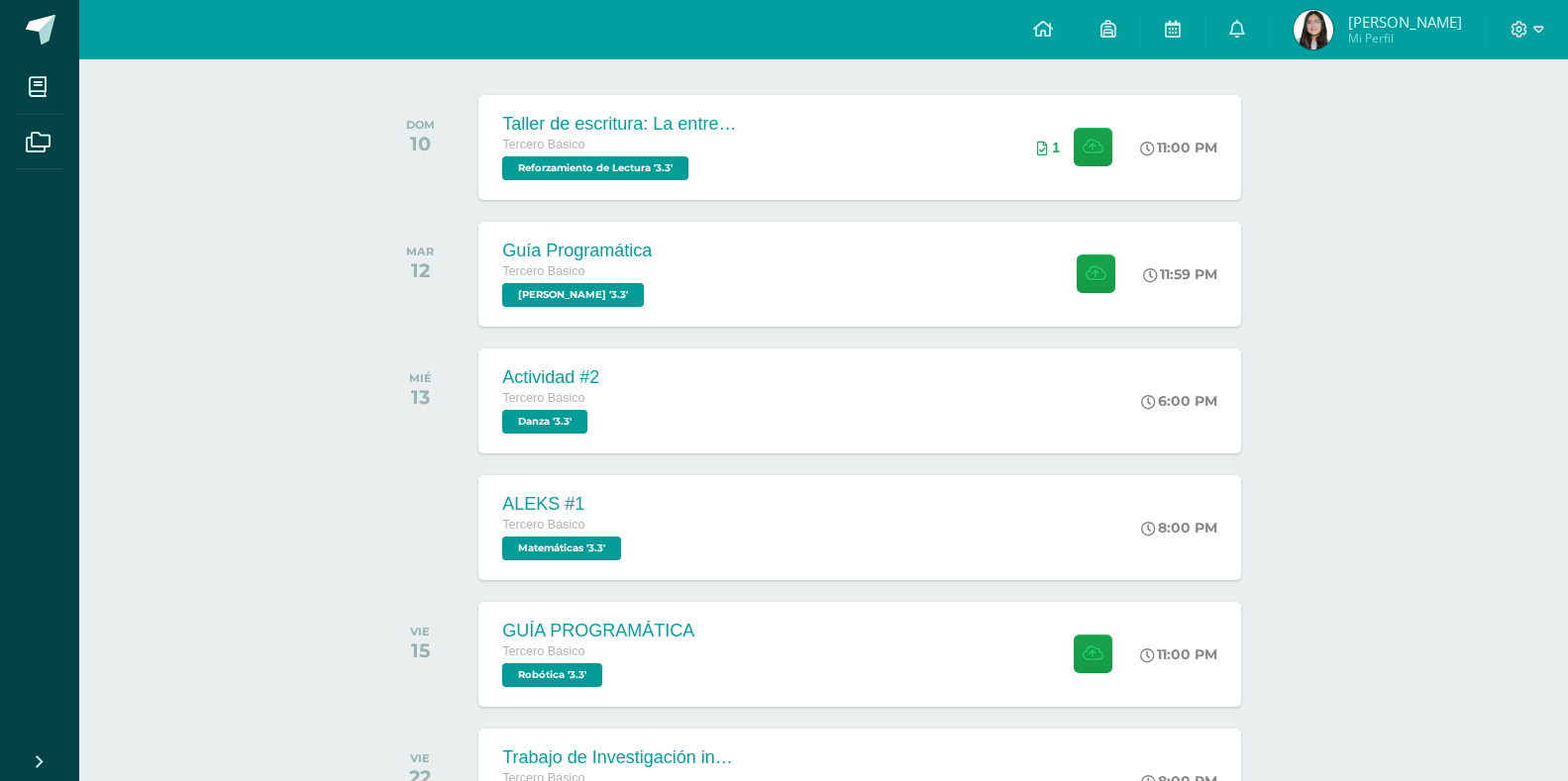
scroll to position [298, 0]
click at [1110, 272] on button at bounding box center [1098, 273] width 39 height 39
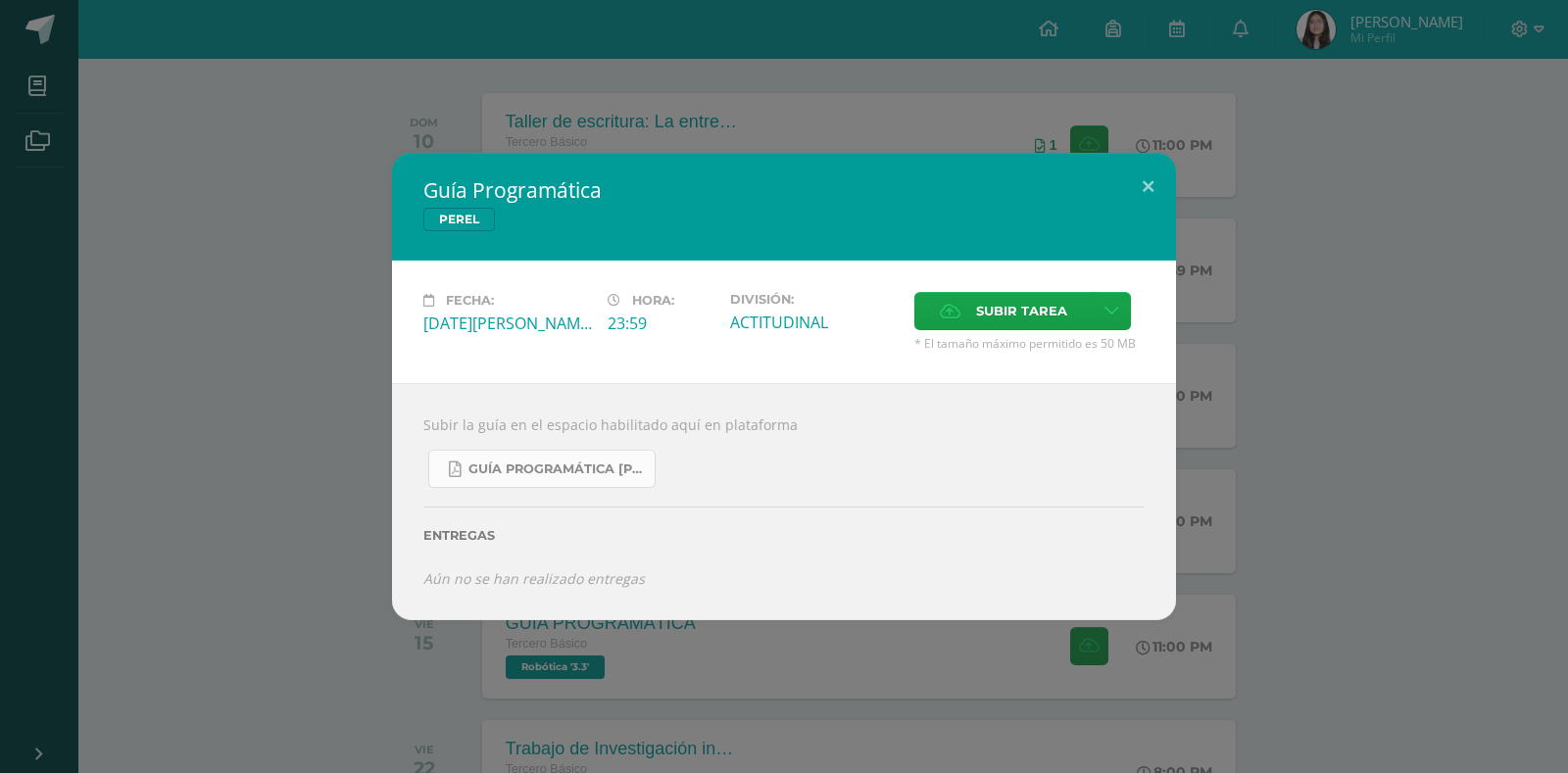
click at [516, 480] on link "Guía Programática PEREL 3ro Básico - Bloque 3 - Profe. Julio Villatoro.pdf" at bounding box center [541, 469] width 227 height 39
click at [1135, 185] on button at bounding box center [1148, 186] width 56 height 66
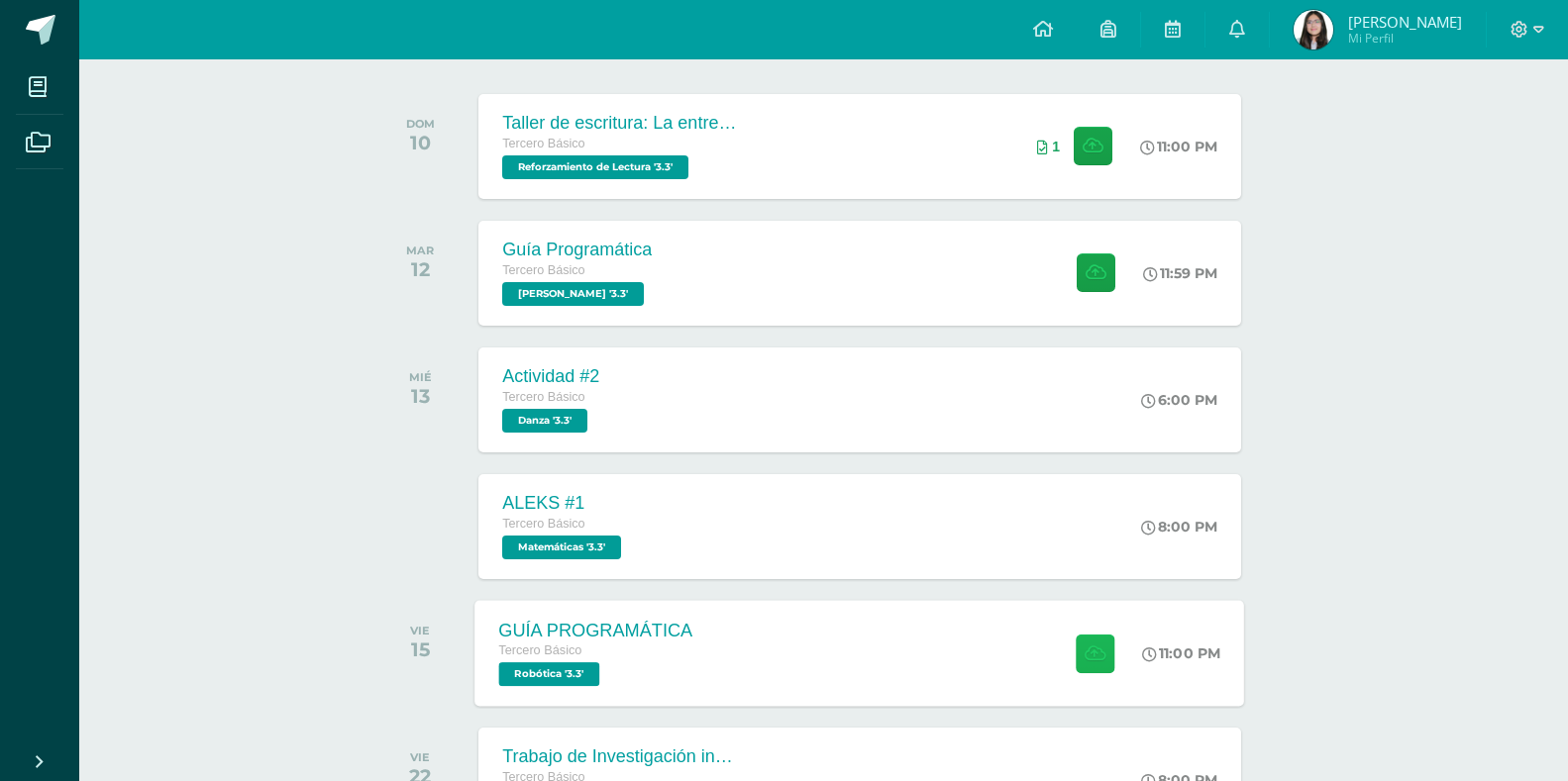
click at [1098, 653] on icon at bounding box center [1095, 653] width 21 height 17
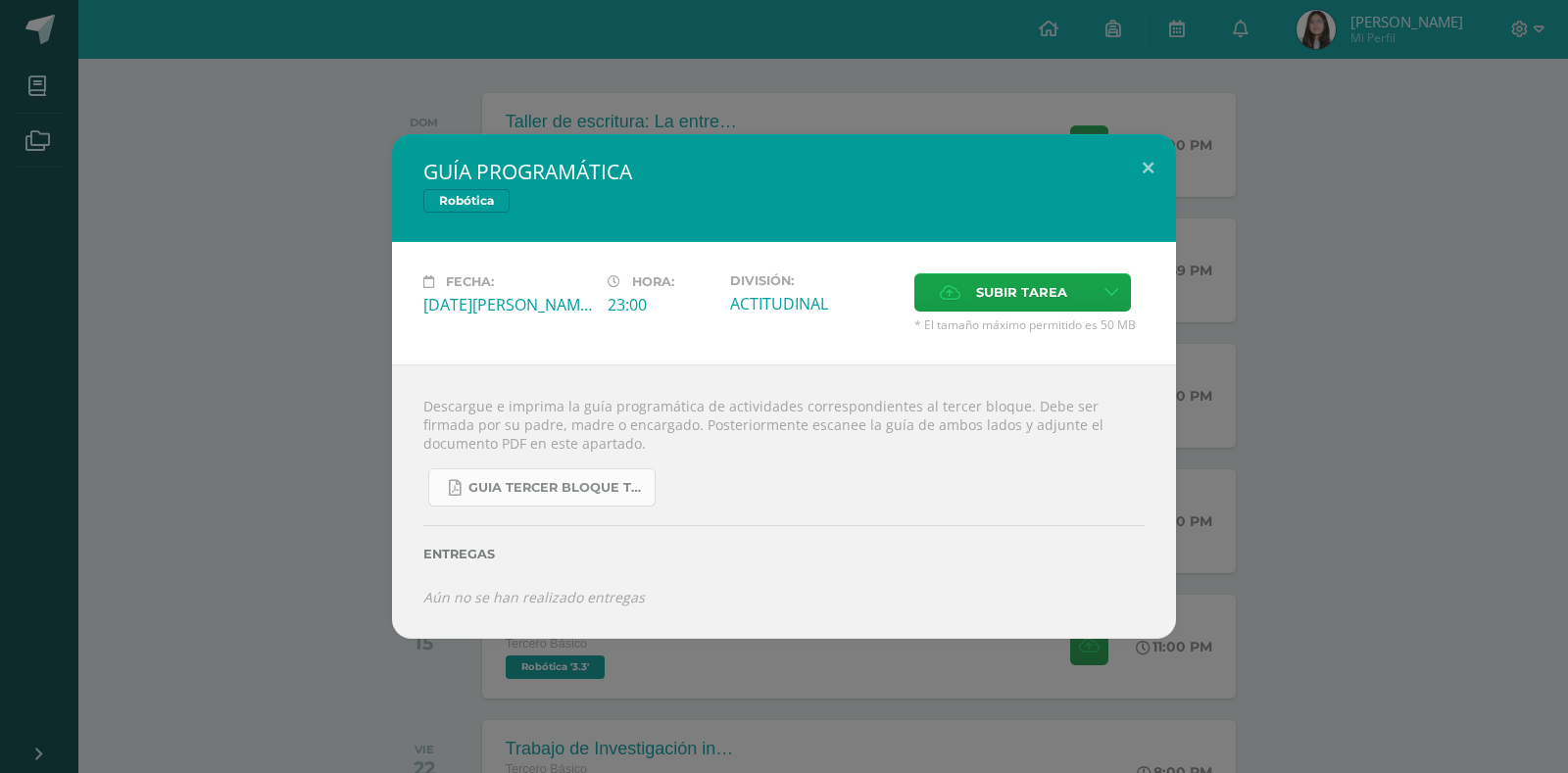
click at [577, 487] on span "GUIA TERCER BLOQUE TERCERO BÁSICO.pdf" at bounding box center [556, 488] width 177 height 16
click at [1149, 171] on button at bounding box center [1148, 167] width 56 height 66
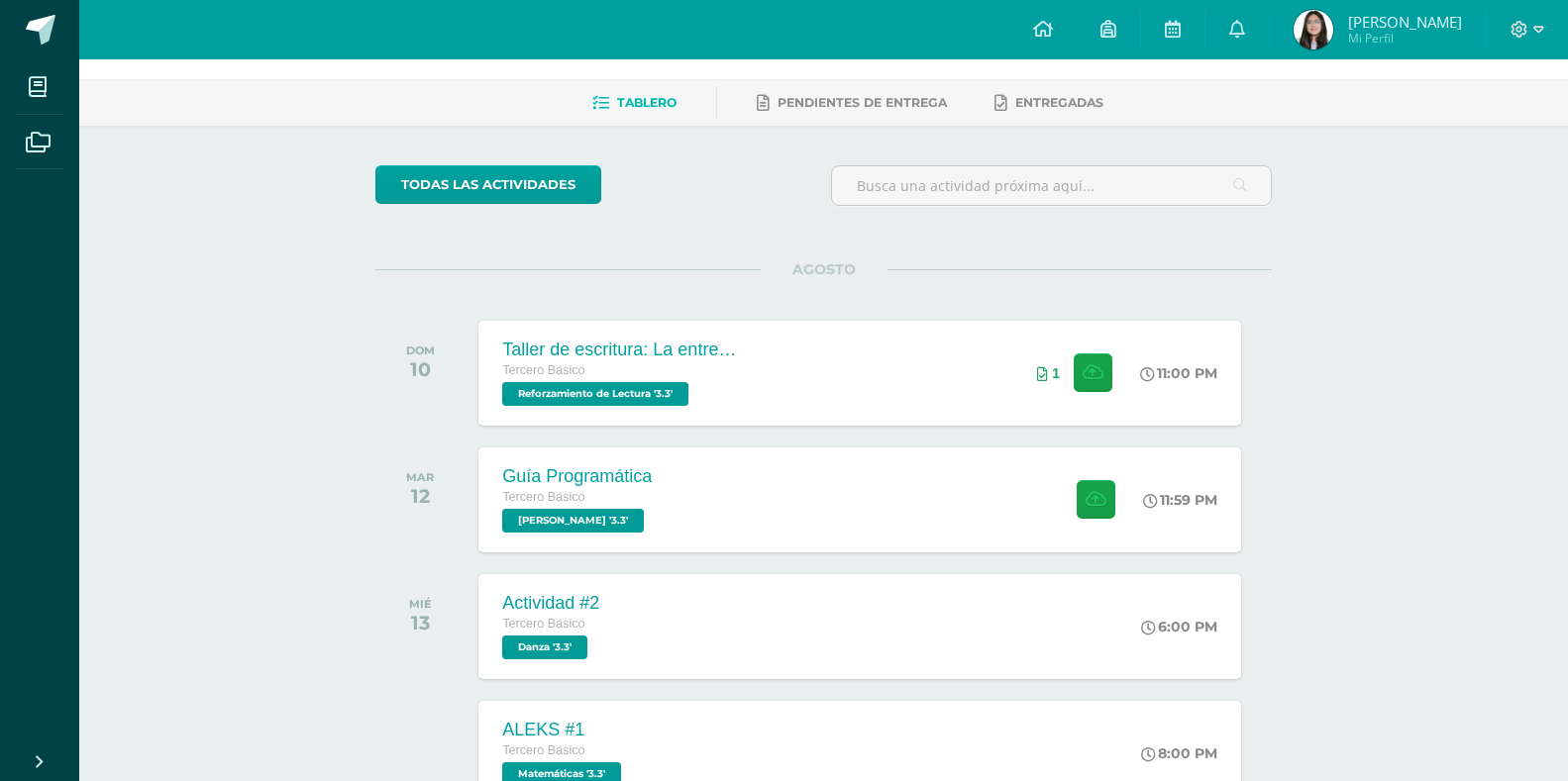
scroll to position [0, 0]
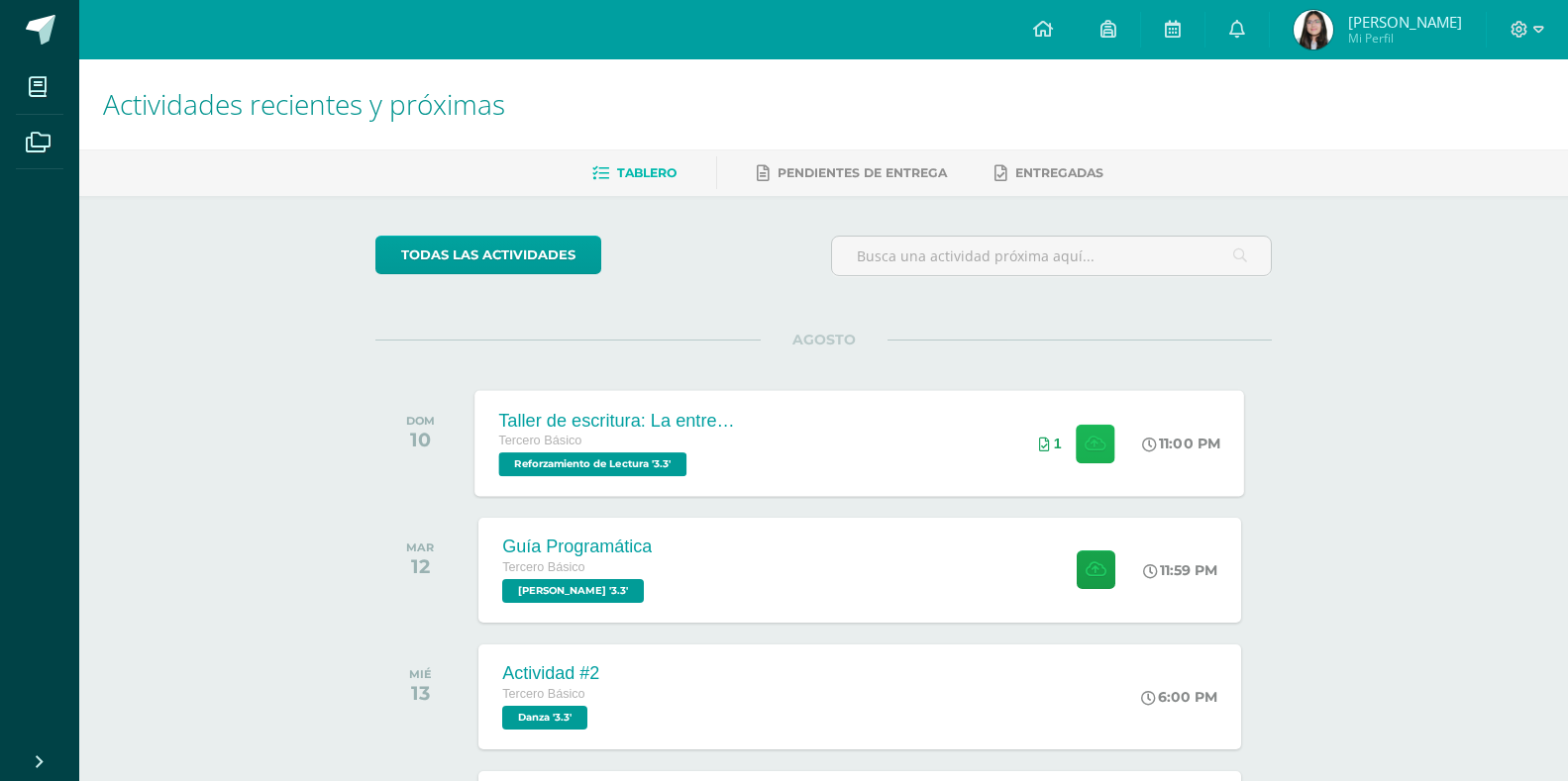
click at [1106, 442] on button at bounding box center [1095, 442] width 39 height 39
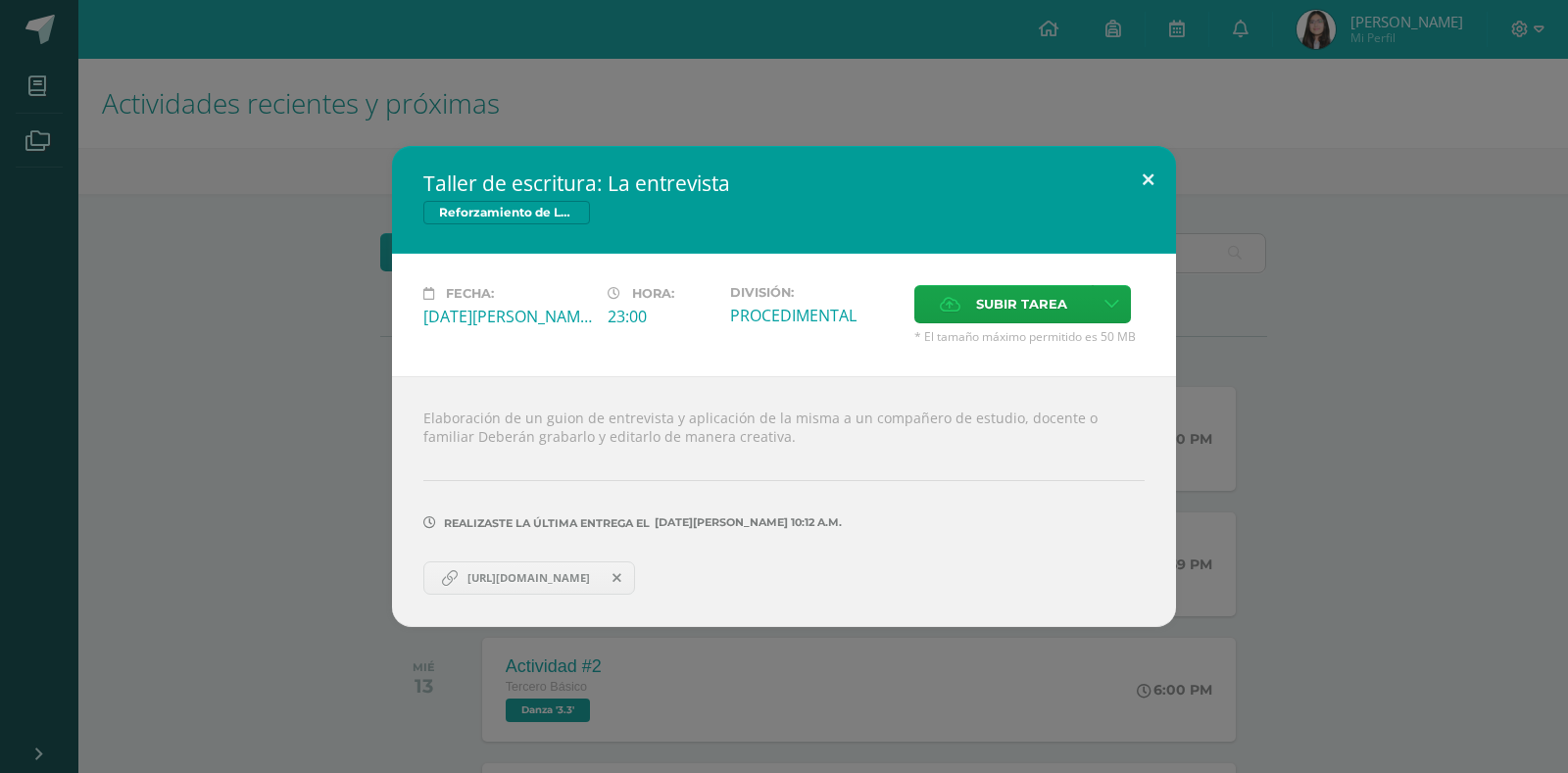
click at [1148, 175] on button at bounding box center [1148, 179] width 56 height 66
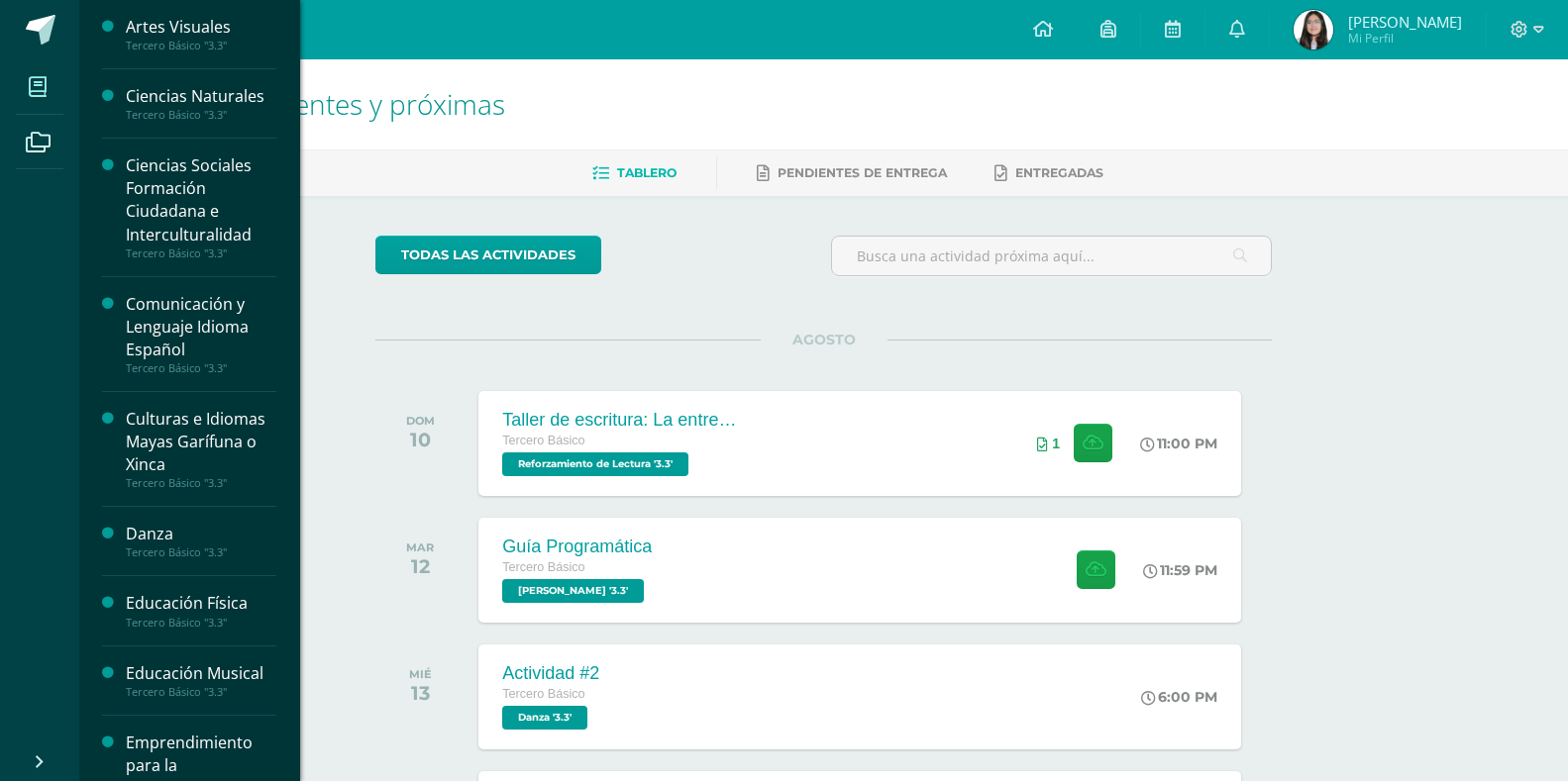
click at [40, 84] on icon at bounding box center [38, 87] width 18 height 20
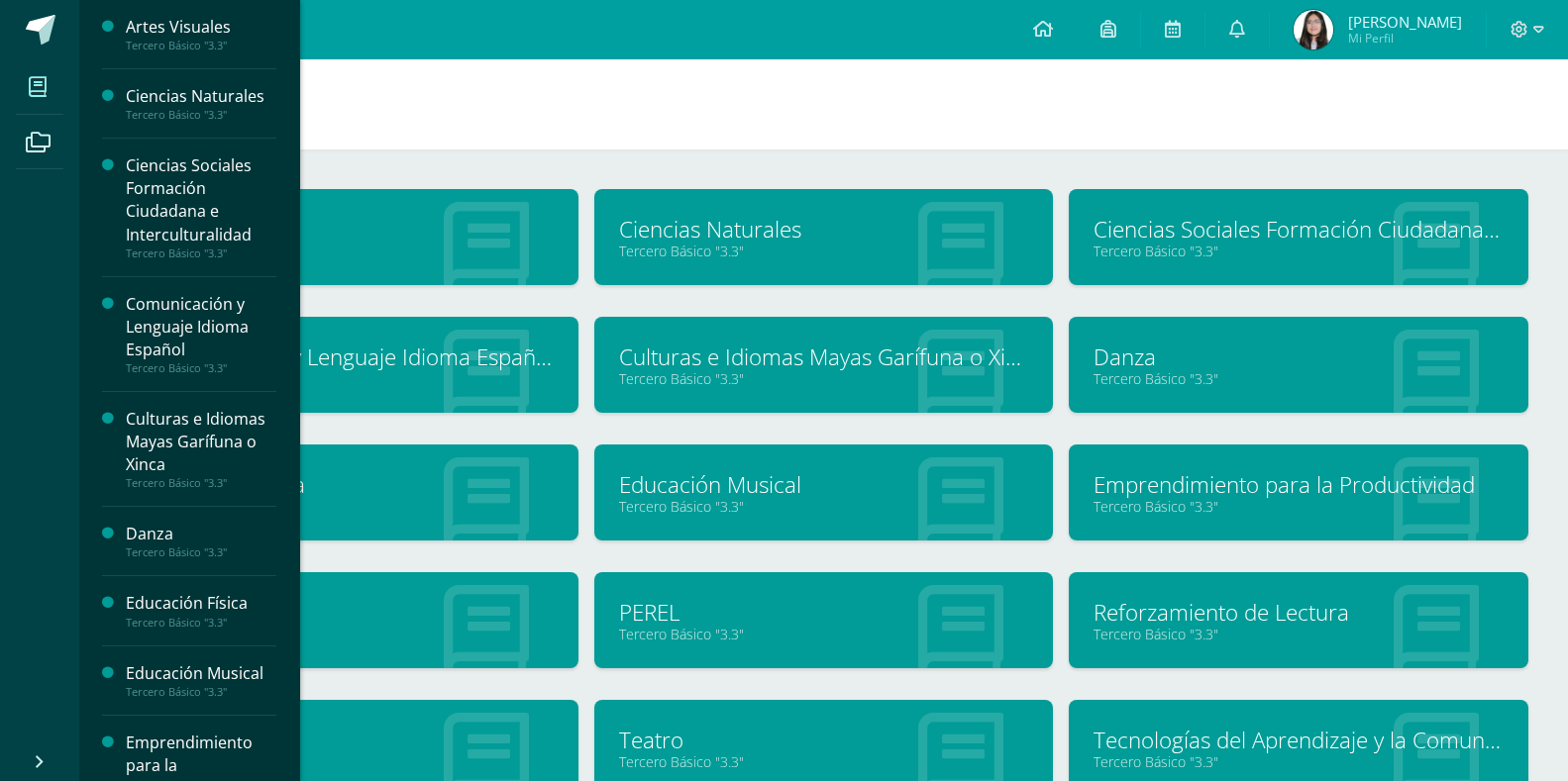
click at [339, 124] on h1 "Mis cursos" at bounding box center [823, 105] width 1441 height 90
drag, startPoint x: 372, startPoint y: 130, endPoint x: 428, endPoint y: 151, distance: 59.8
click at [380, 133] on h1 "Mis cursos" at bounding box center [823, 105] width 1441 height 90
click at [1425, 106] on h1 "Mis cursos" at bounding box center [823, 105] width 1441 height 90
click at [291, 171] on body "Mis cursos Archivos Cerrar panel Artes Visuales Tercero Básico "3.3" Ciencias N…" at bounding box center [784, 476] width 1568 height 953
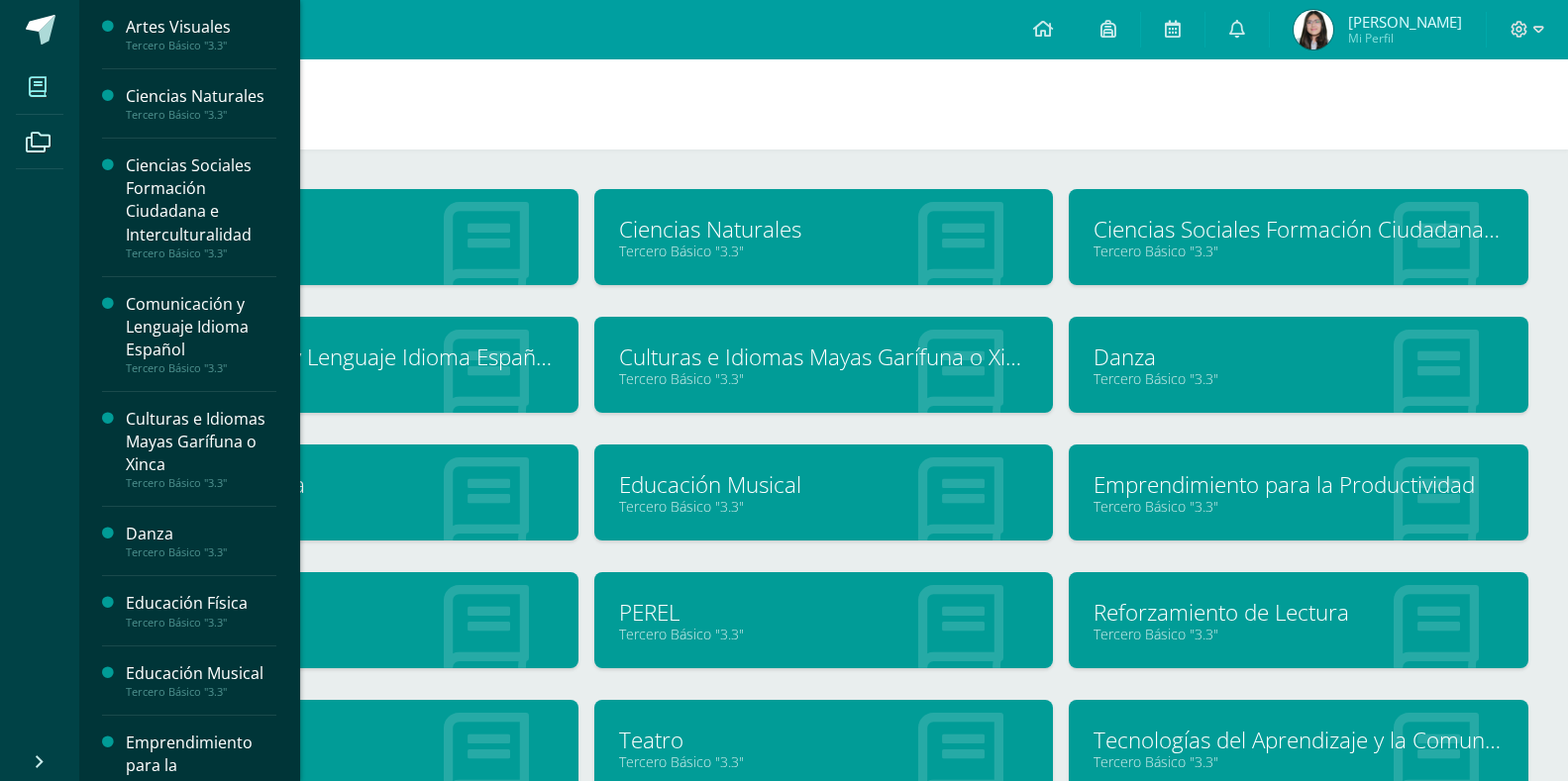
click at [293, 167] on div "Artes Visuales Tercero Básico "3.3" Ciencias Naturales Tercero Básico "3.3"" at bounding box center [823, 551] width 1489 height 803
click at [676, 236] on link "Ciencias Naturales" at bounding box center [824, 229] width 410 height 31
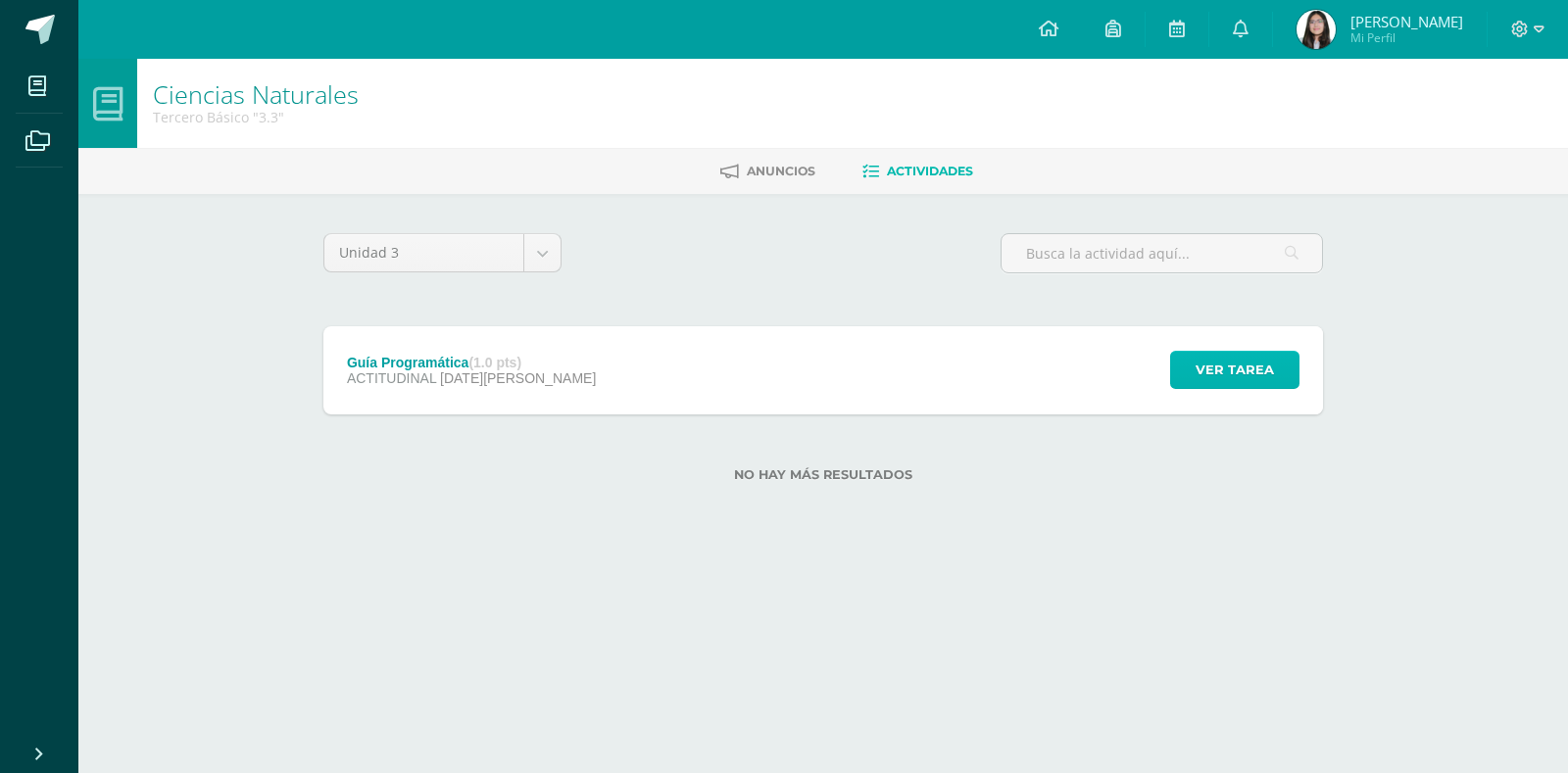
click at [1265, 370] on span "Ver tarea" at bounding box center [1234, 370] width 78 height 37
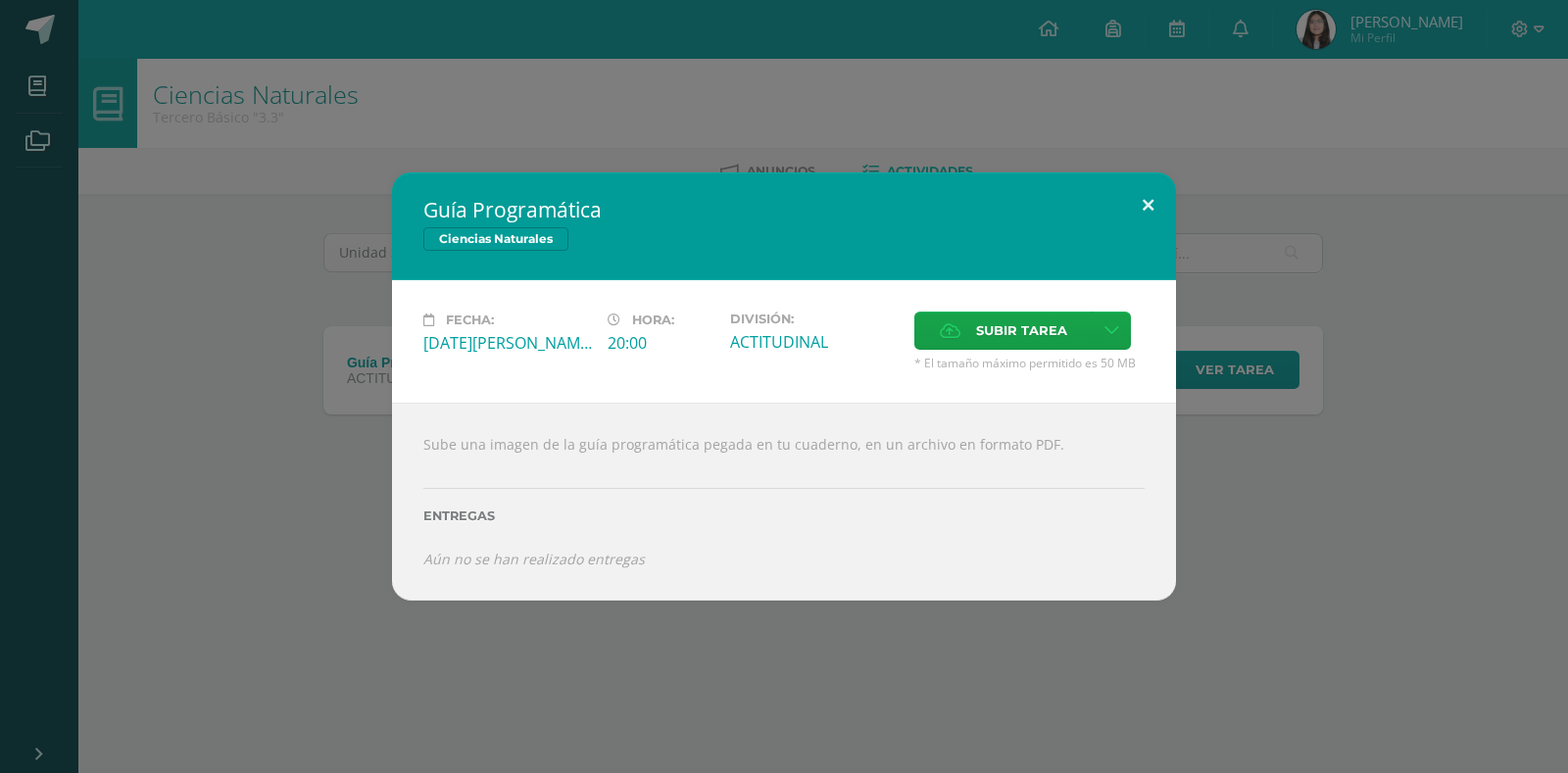
click at [1142, 195] on button at bounding box center [1148, 206] width 56 height 66
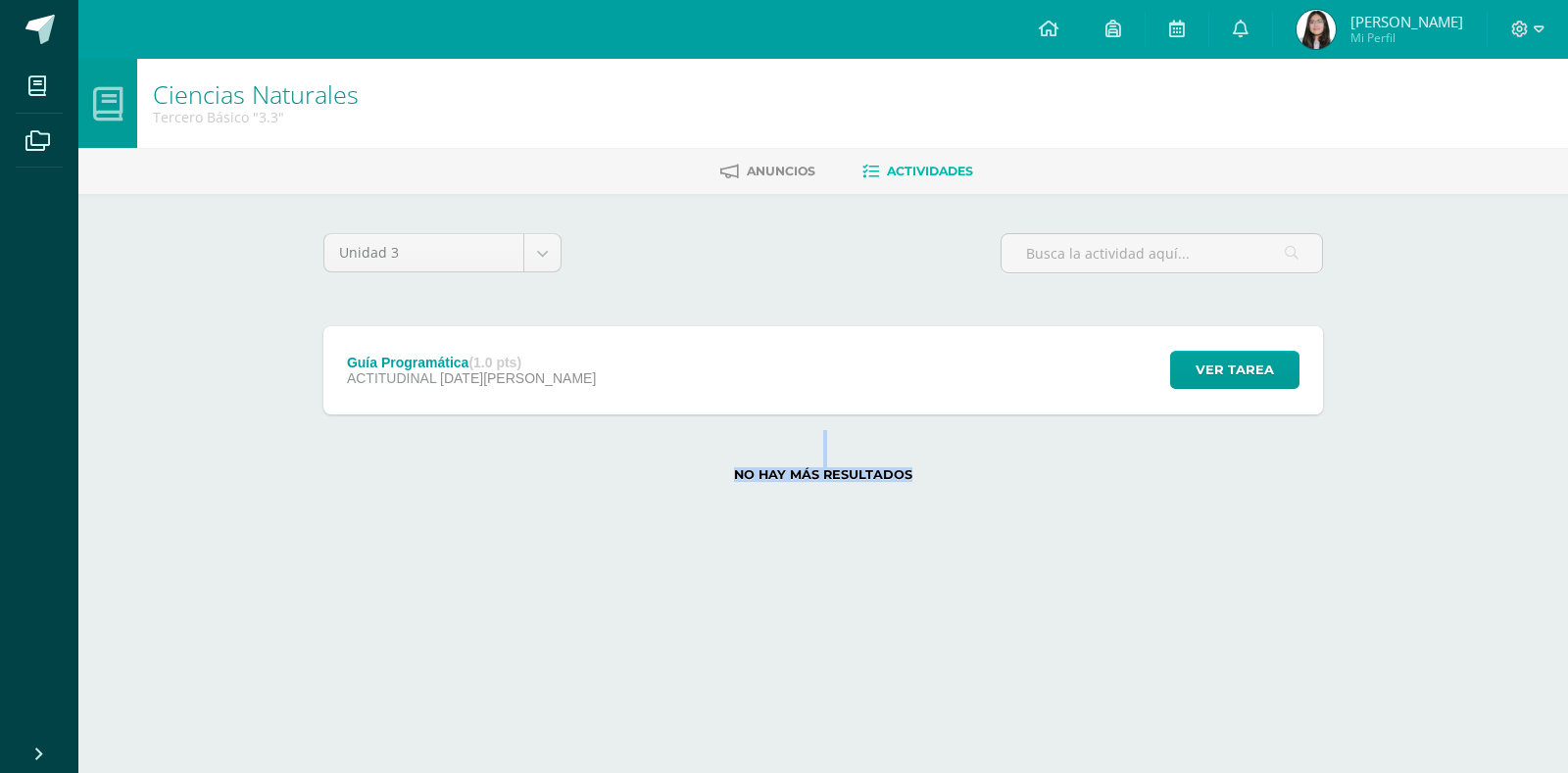
drag, startPoint x: 1567, startPoint y: 361, endPoint x: 1558, endPoint y: 494, distance: 133.3
click at [1565, 494] on div "Ciencias Naturales Tercero Básico "3.3" Anuncios Actividades Unidad 3 Unidad 1 …" at bounding box center [822, 302] width 1489 height 486
click at [770, 472] on label "No hay más resultados" at bounding box center [823, 474] width 1000 height 15
click at [1252, 376] on span "Ver tarea" at bounding box center [1234, 370] width 78 height 37
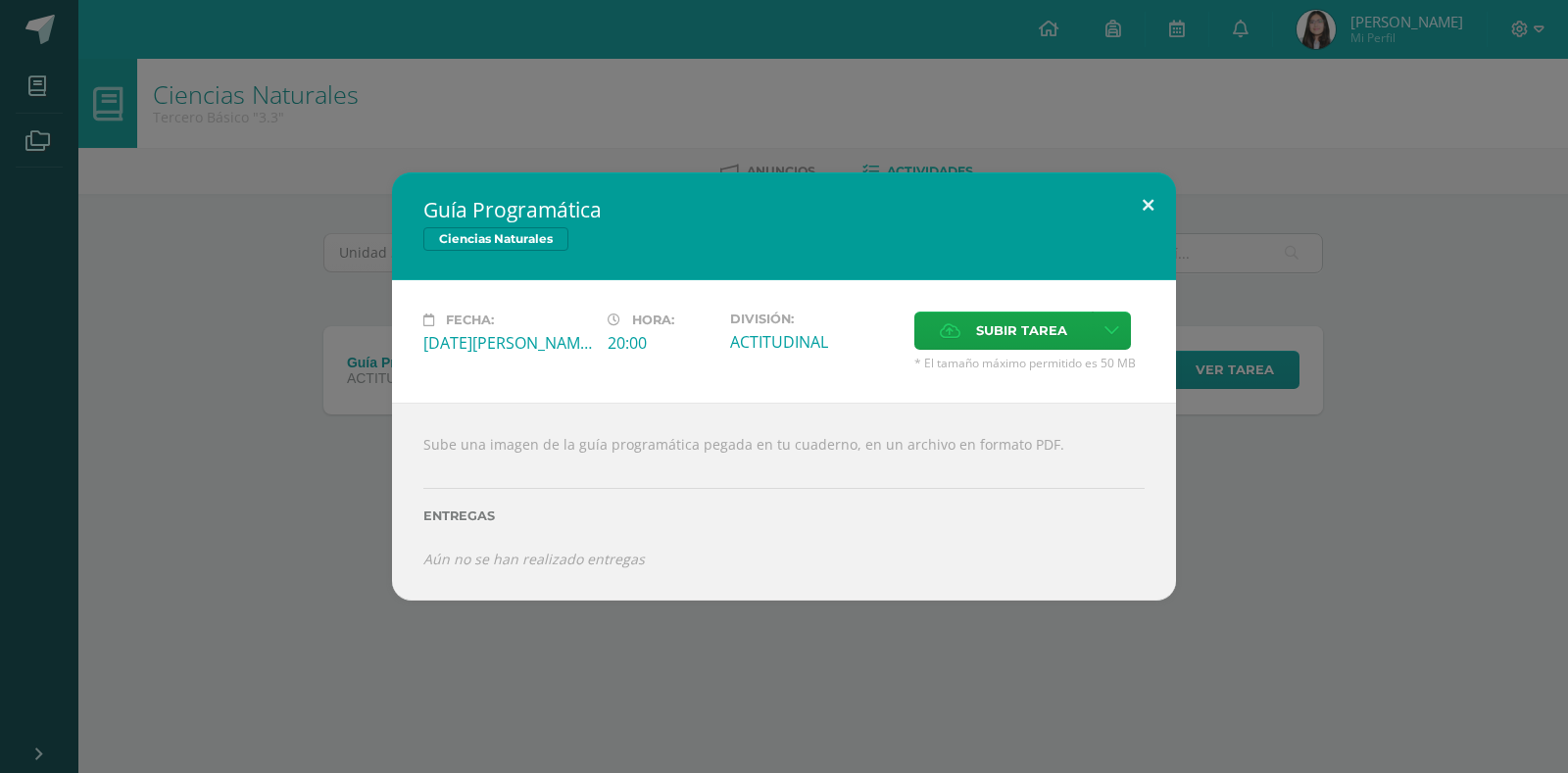
click at [1145, 191] on button at bounding box center [1148, 206] width 56 height 66
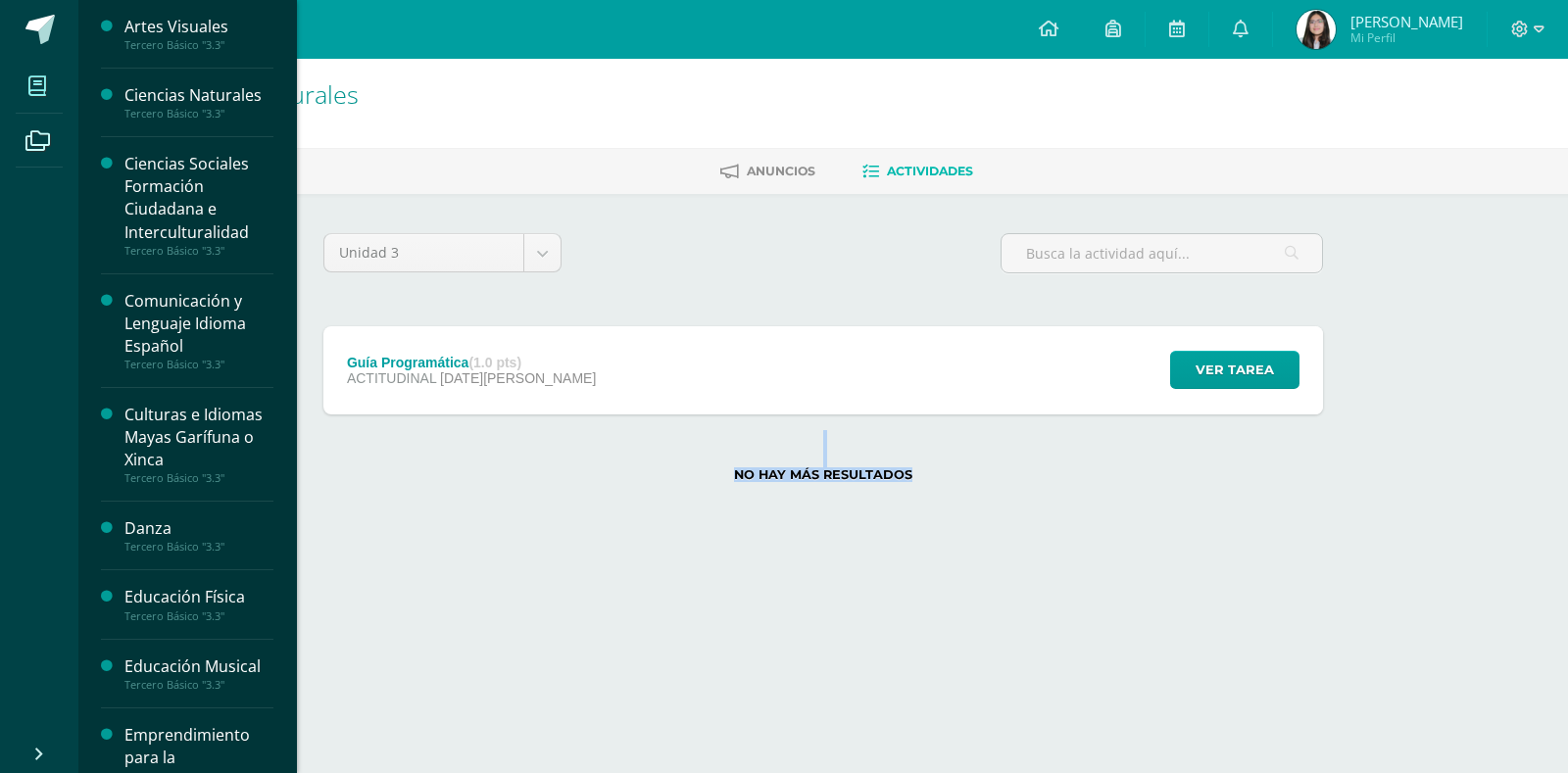
click at [37, 93] on icon at bounding box center [38, 86] width 18 height 20
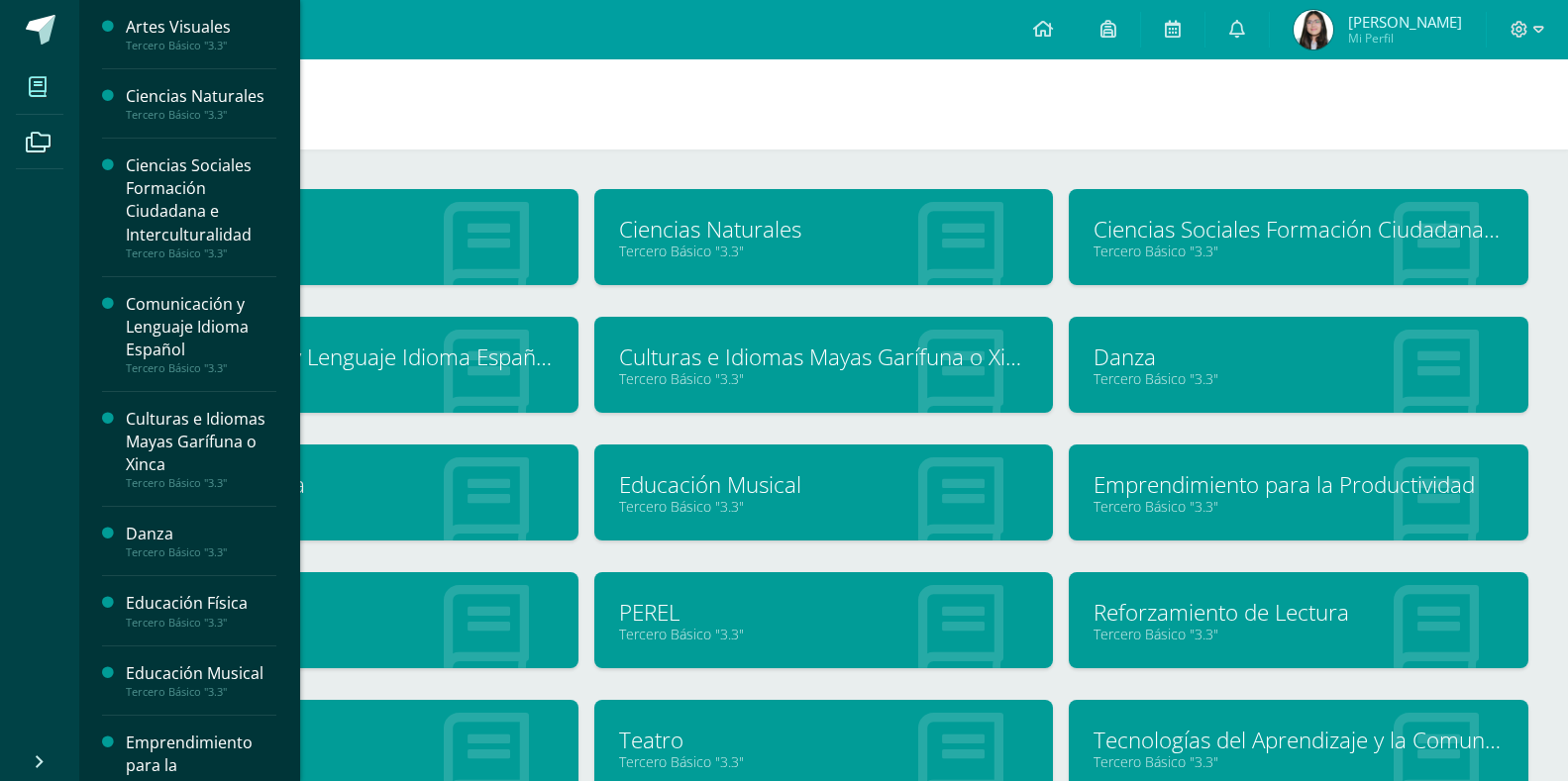
click at [781, 358] on link "Culturas e Idiomas Mayas Garífuna o Xinca" at bounding box center [824, 357] width 410 height 31
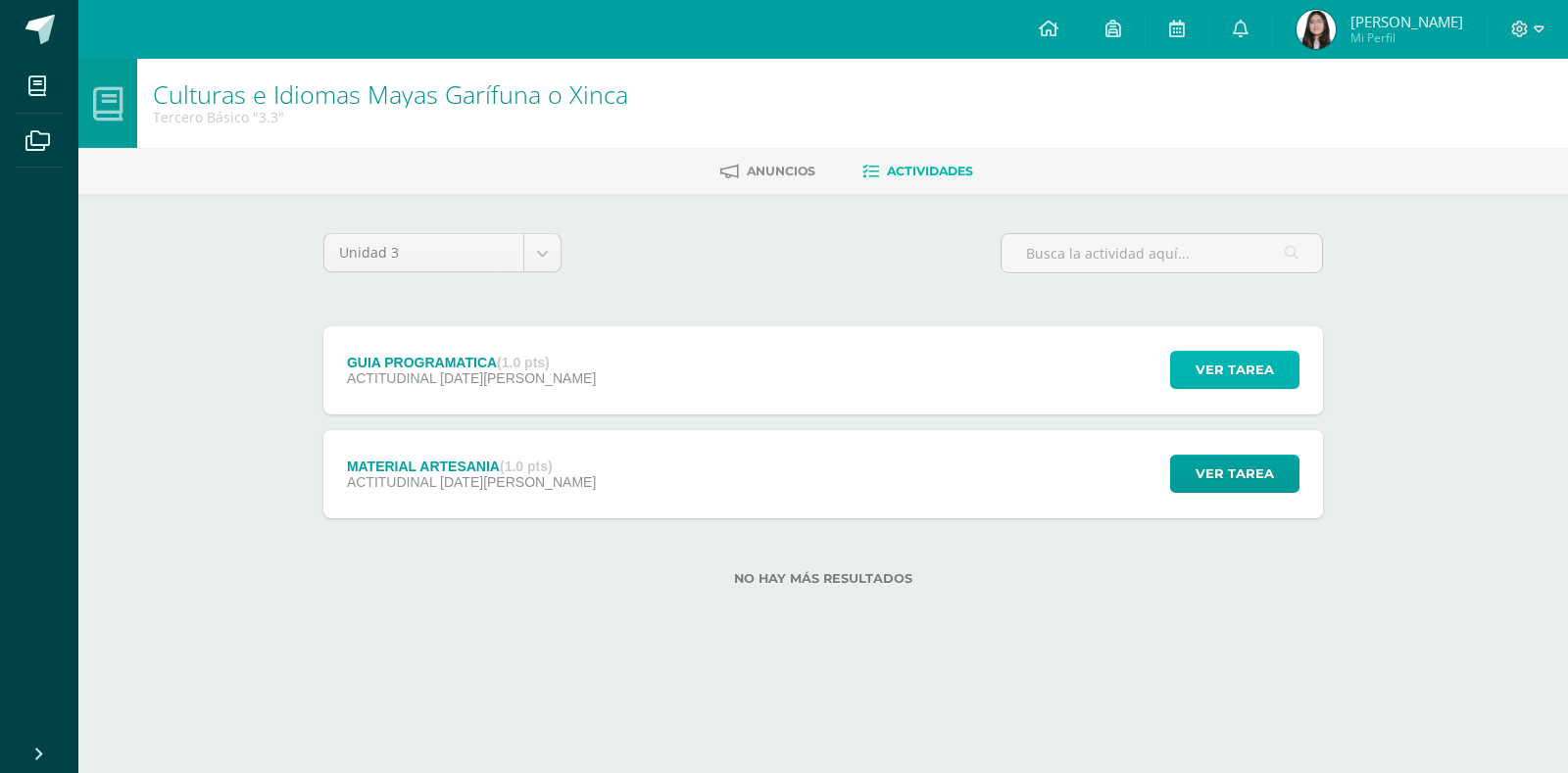
click at [1232, 377] on span "Ver tarea" at bounding box center [1234, 370] width 78 height 37
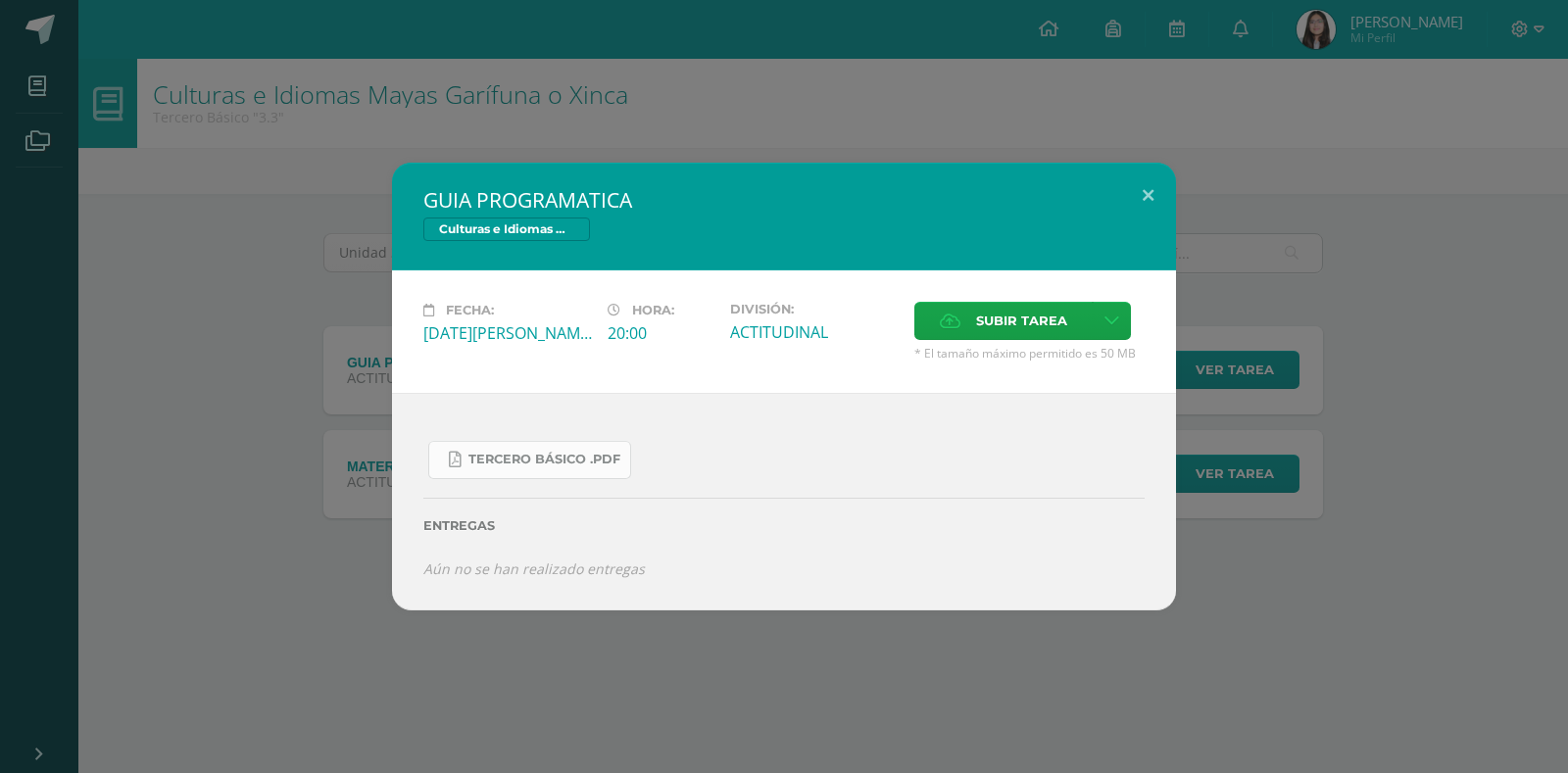
click at [573, 451] on link "Tercero Básico .pdf" at bounding box center [529, 460] width 203 height 39
click at [1143, 206] on button at bounding box center [1148, 196] width 56 height 66
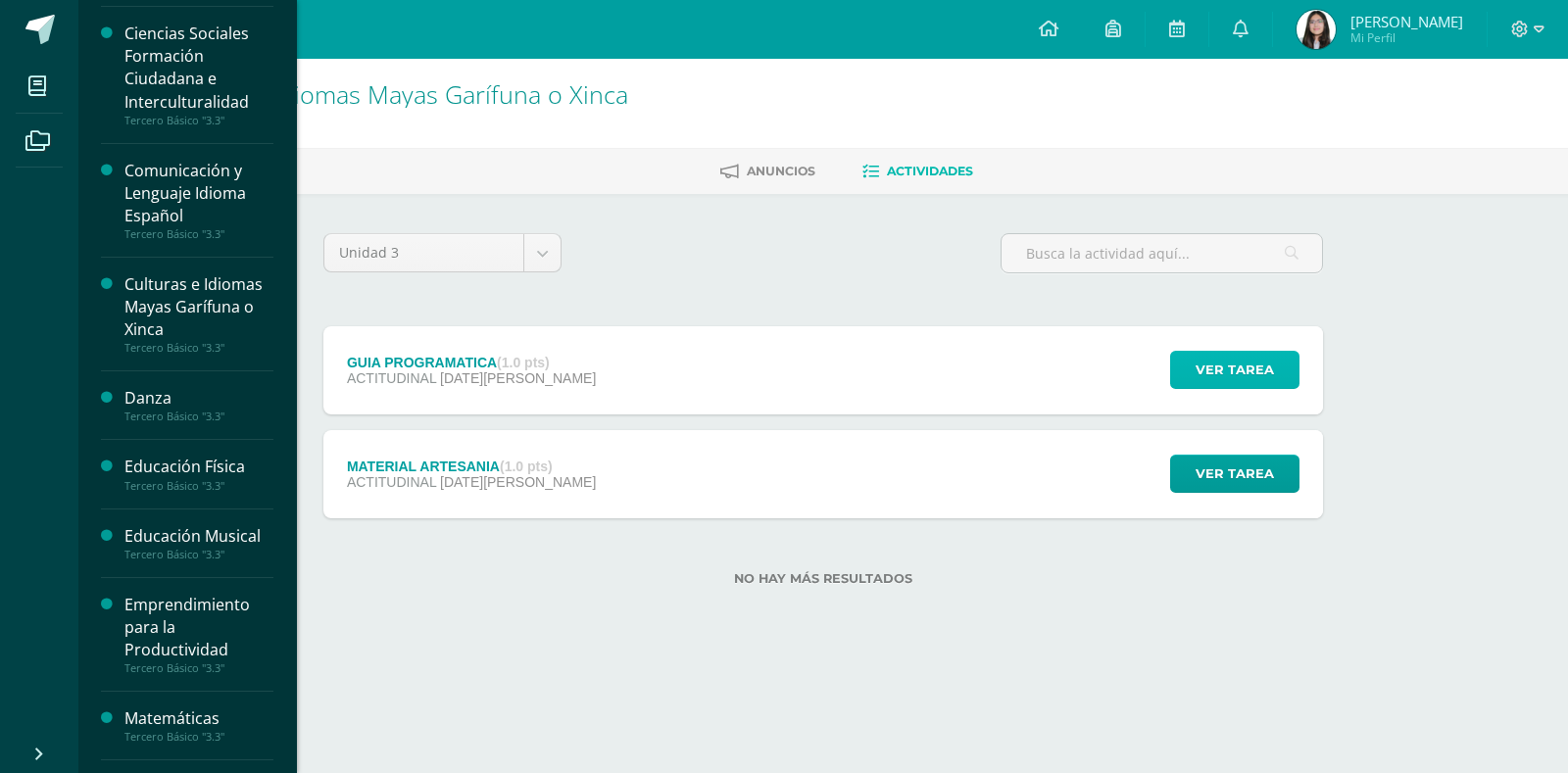
scroll to position [147, 0]
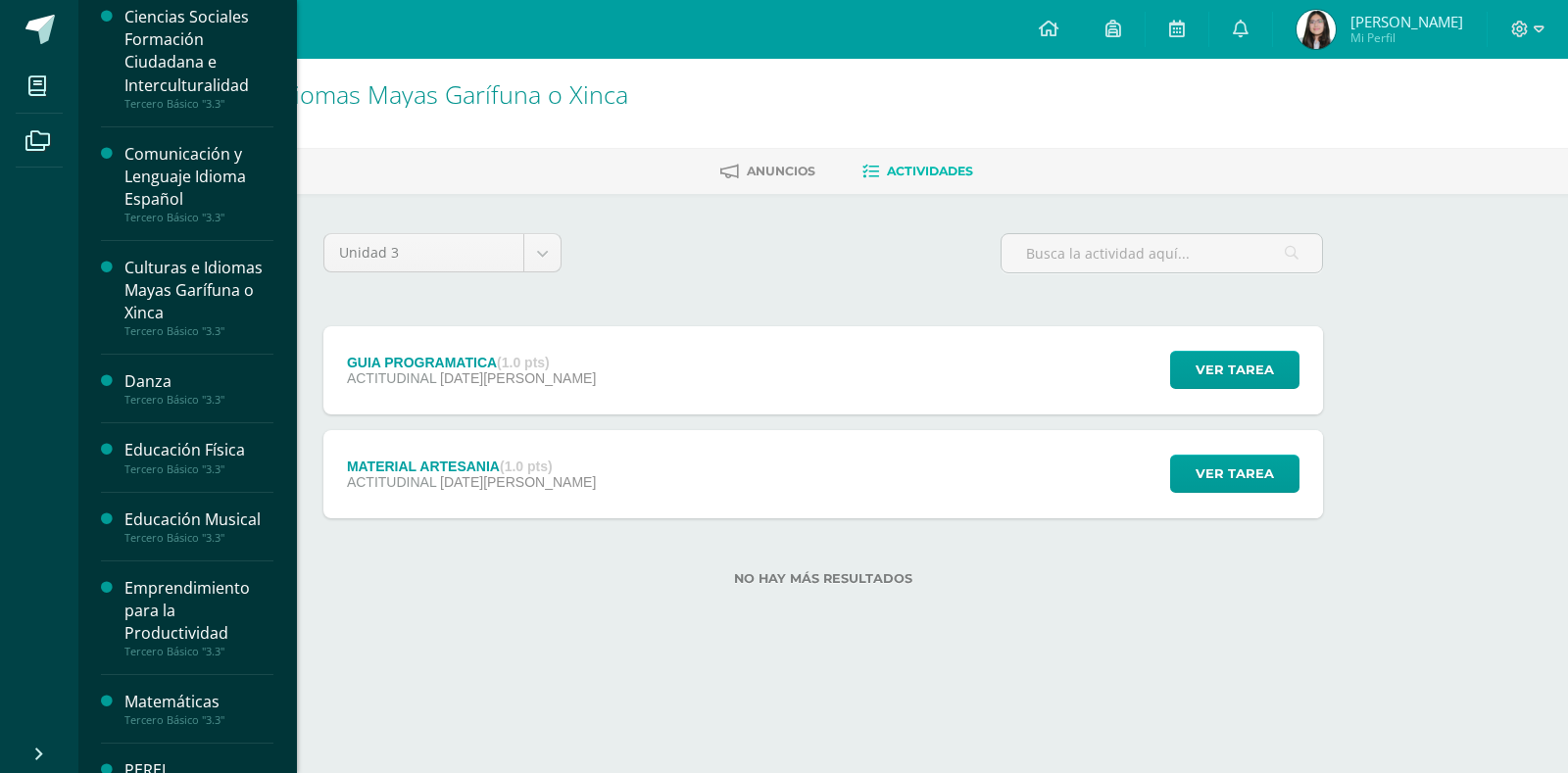
click at [147, 384] on div "Danza" at bounding box center [199, 382] width 149 height 23
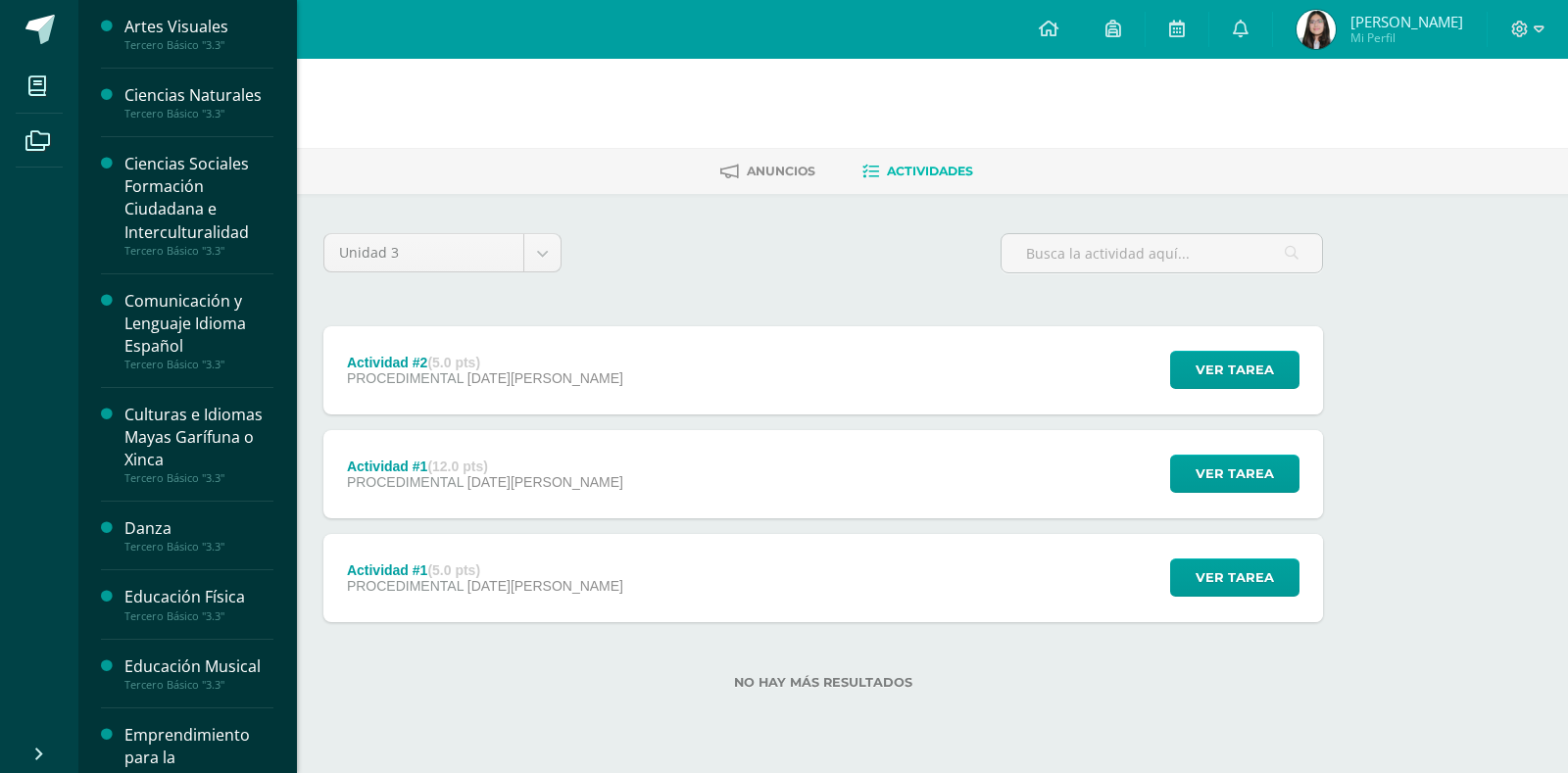
click at [163, 601] on div "Educación Física" at bounding box center [199, 597] width 149 height 23
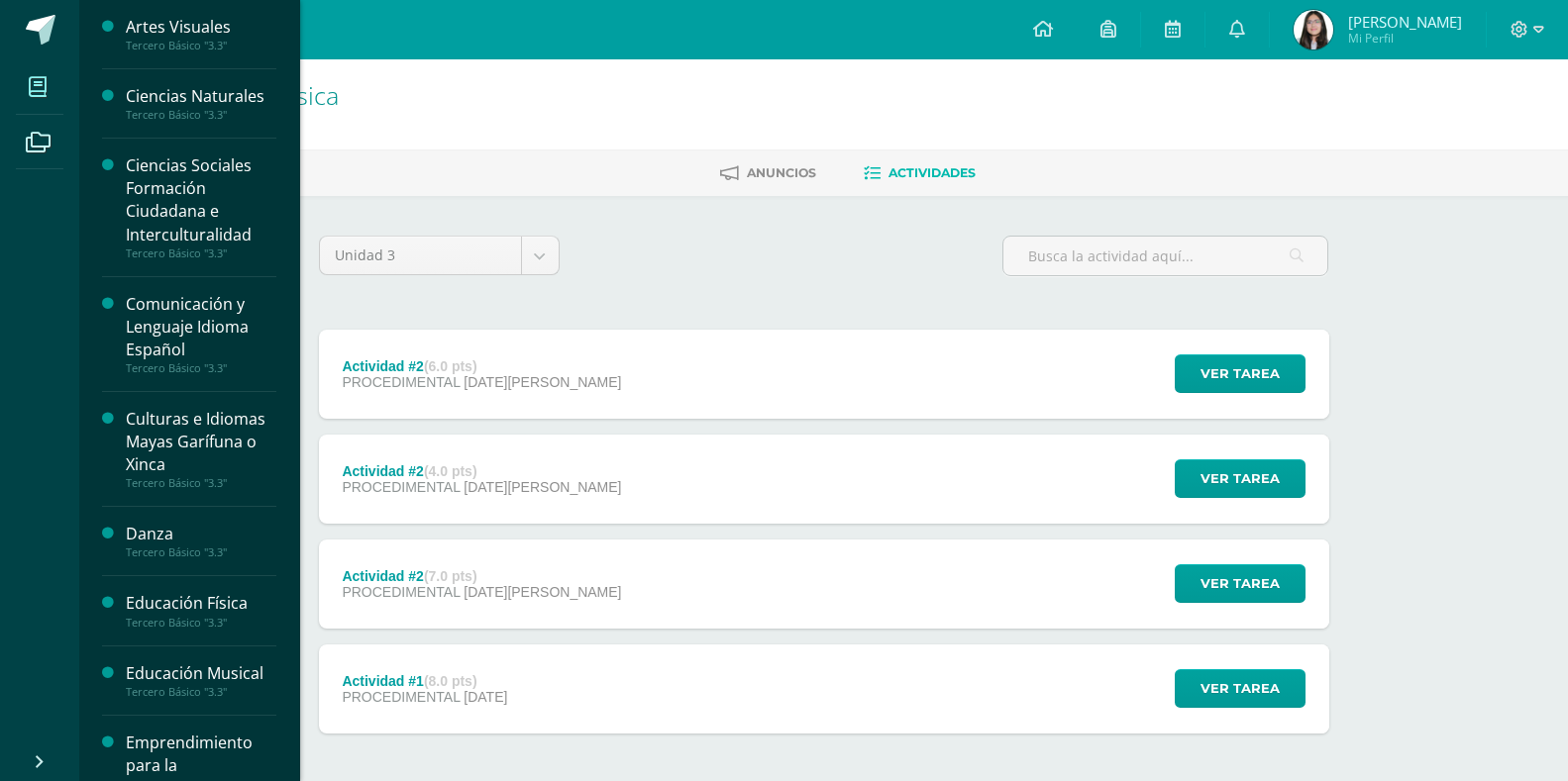
click at [42, 85] on icon at bounding box center [38, 87] width 18 height 20
click at [164, 677] on div "Educación Musical" at bounding box center [201, 673] width 151 height 23
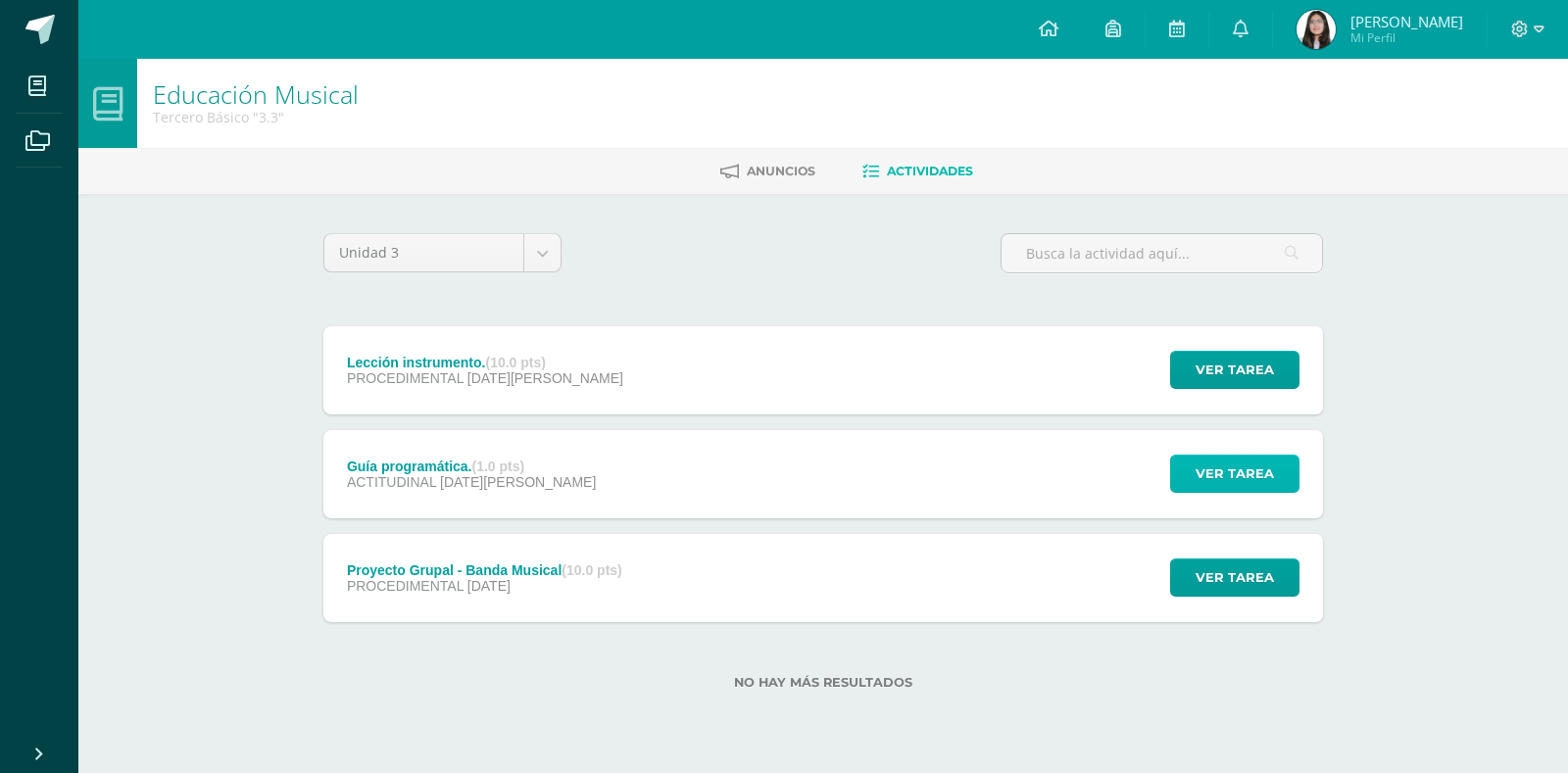
click at [1261, 469] on span "Ver tarea" at bounding box center [1234, 473] width 78 height 37
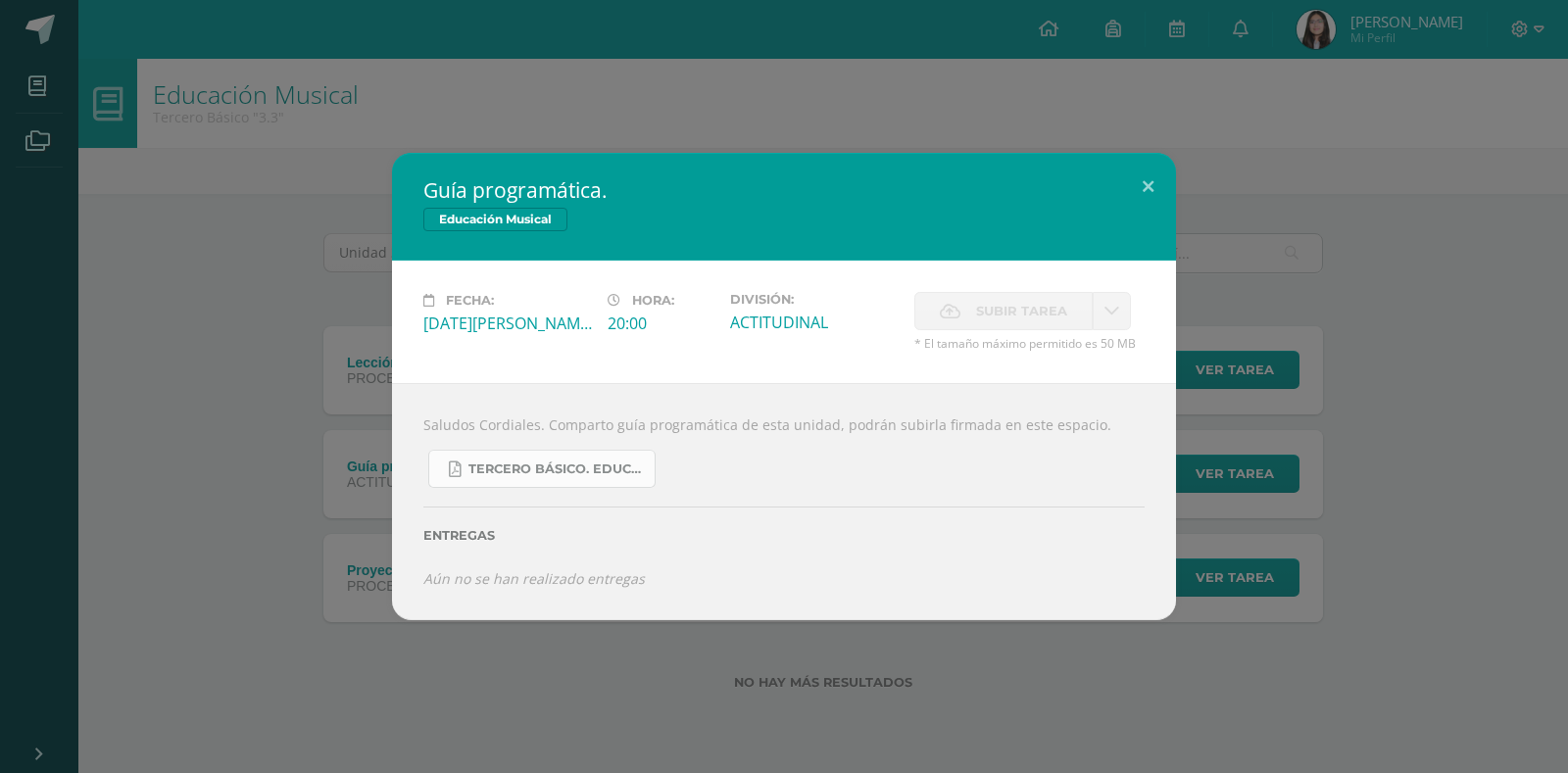
click at [604, 466] on span "Tercero básico. Educación Musical.pdf" at bounding box center [556, 470] width 177 height 16
click at [1152, 190] on button at bounding box center [1148, 186] width 56 height 66
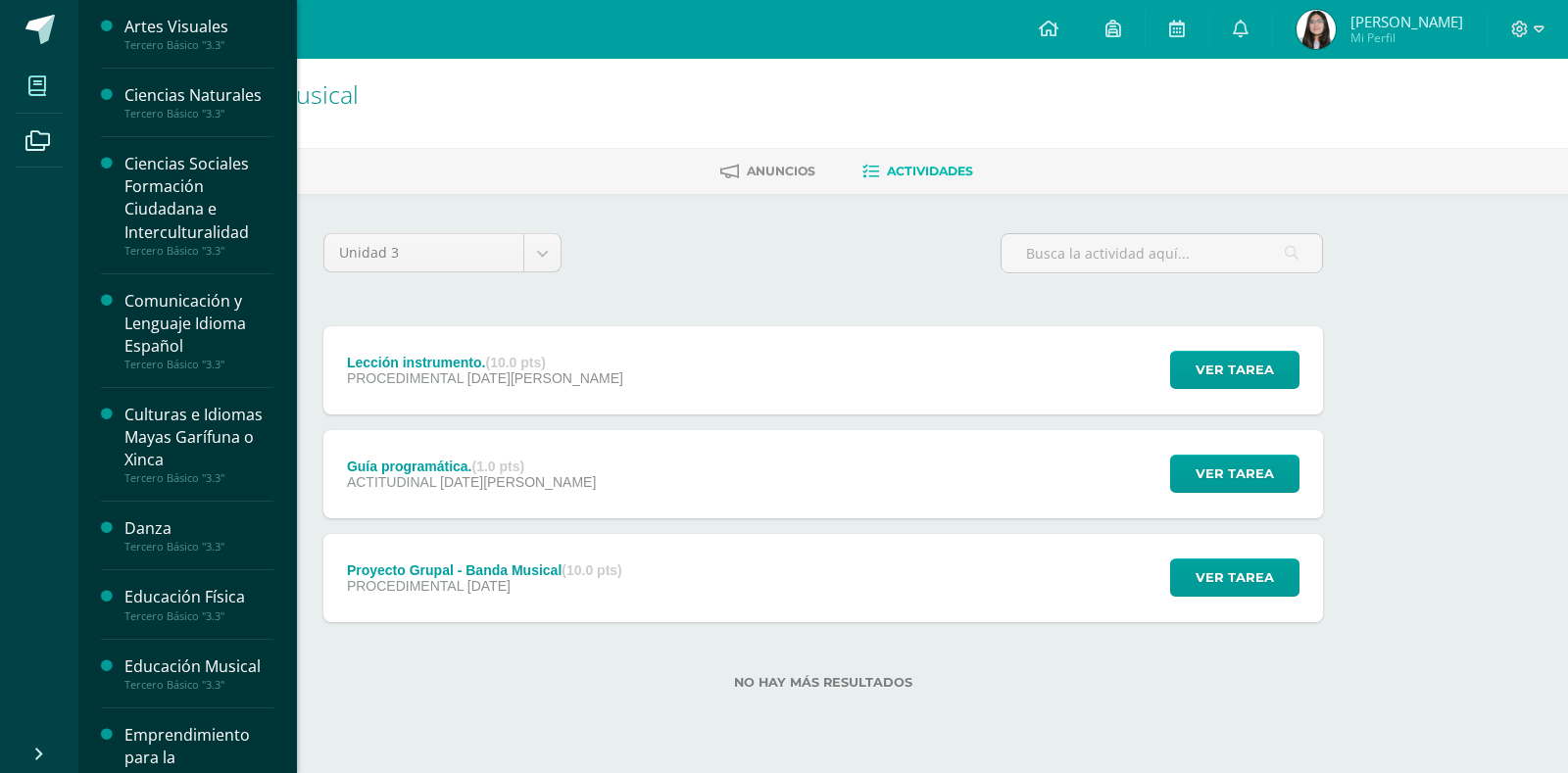
click at [49, 78] on span at bounding box center [38, 85] width 44 height 44
click at [201, 730] on div "Emprendimiento para la Productividad" at bounding box center [199, 758] width 149 height 67
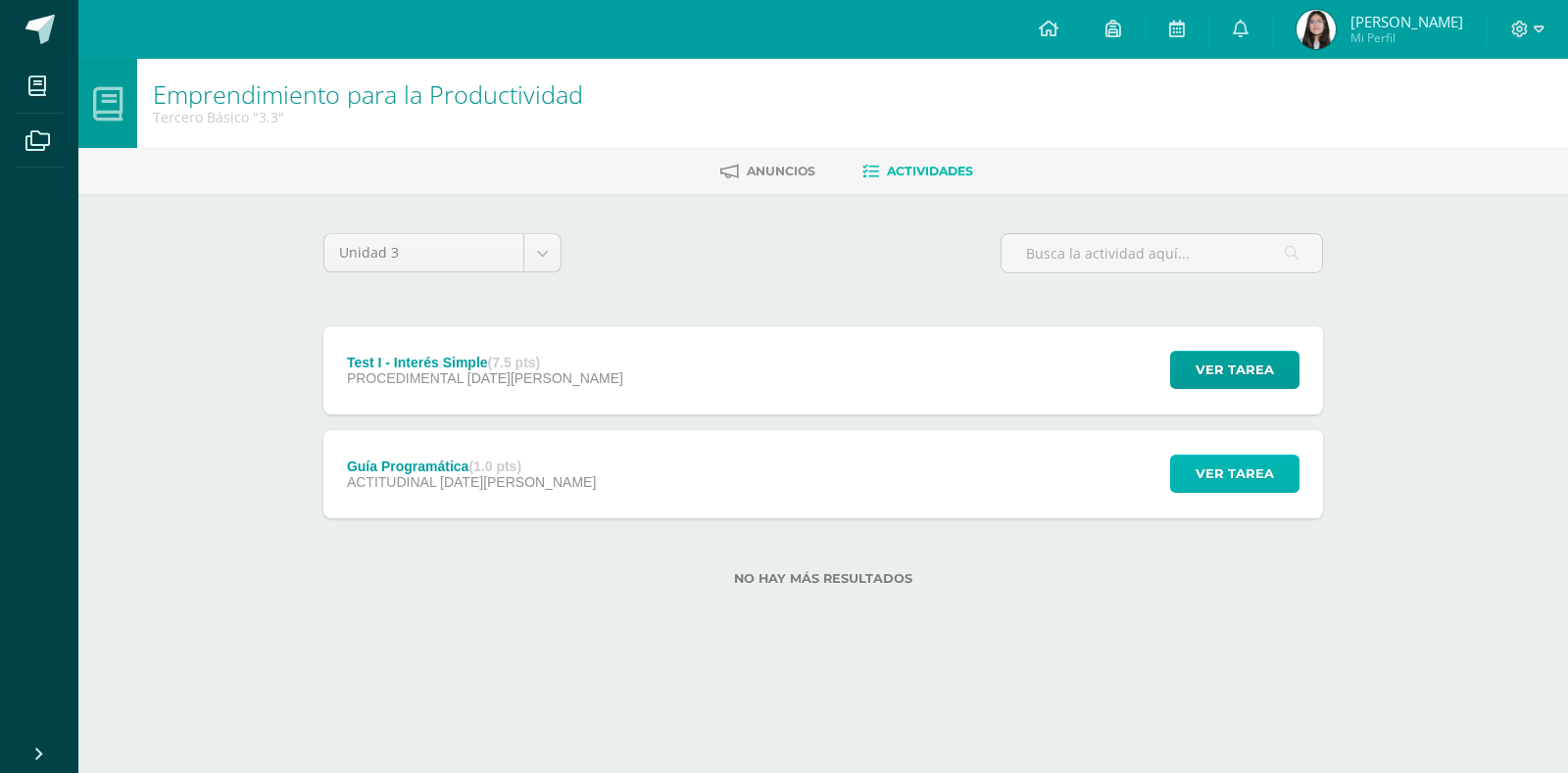
click at [1275, 474] on button "Ver tarea" at bounding box center [1234, 473] width 129 height 39
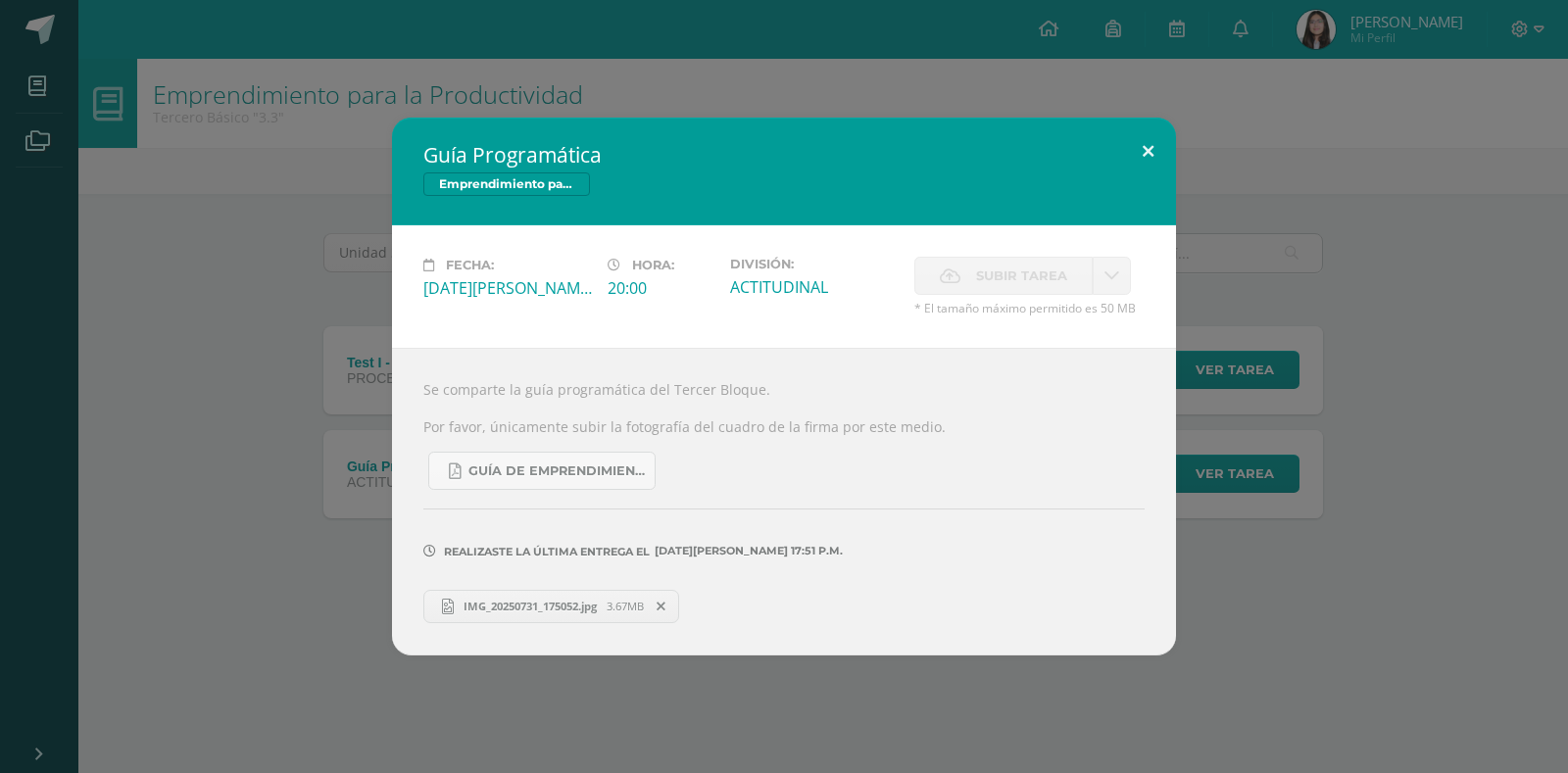
click at [1141, 147] on button at bounding box center [1148, 150] width 56 height 66
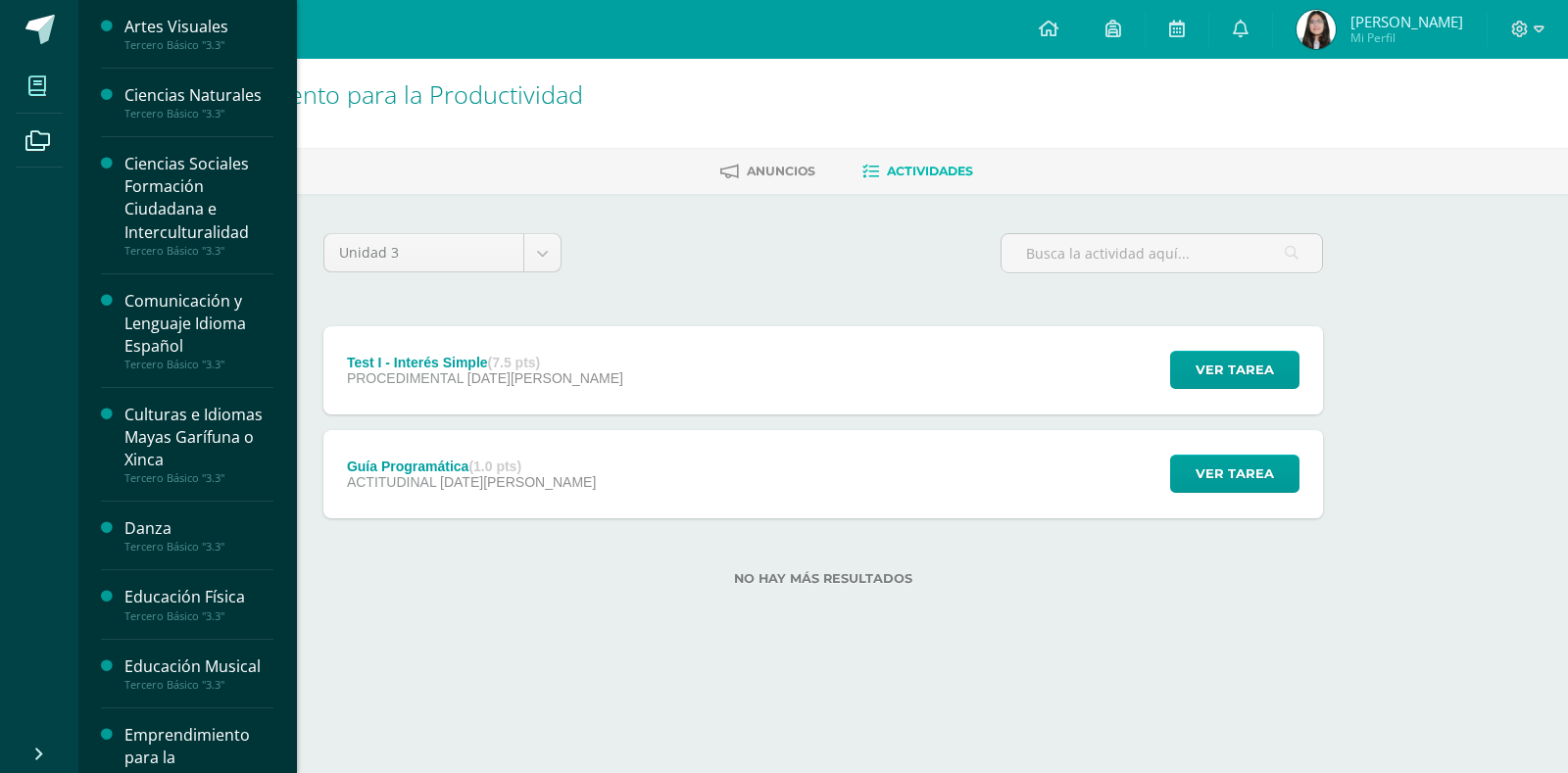
click at [45, 83] on icon at bounding box center [38, 86] width 18 height 20
drag, startPoint x: 286, startPoint y: 192, endPoint x: 295, endPoint y: 291, distance: 99.4
click at [295, 291] on div "Artes Visuales Tercero Básico "3.3" Ciencias Naturales Tercero Básico "3.3" Cie…" at bounding box center [187, 386] width 219 height 773
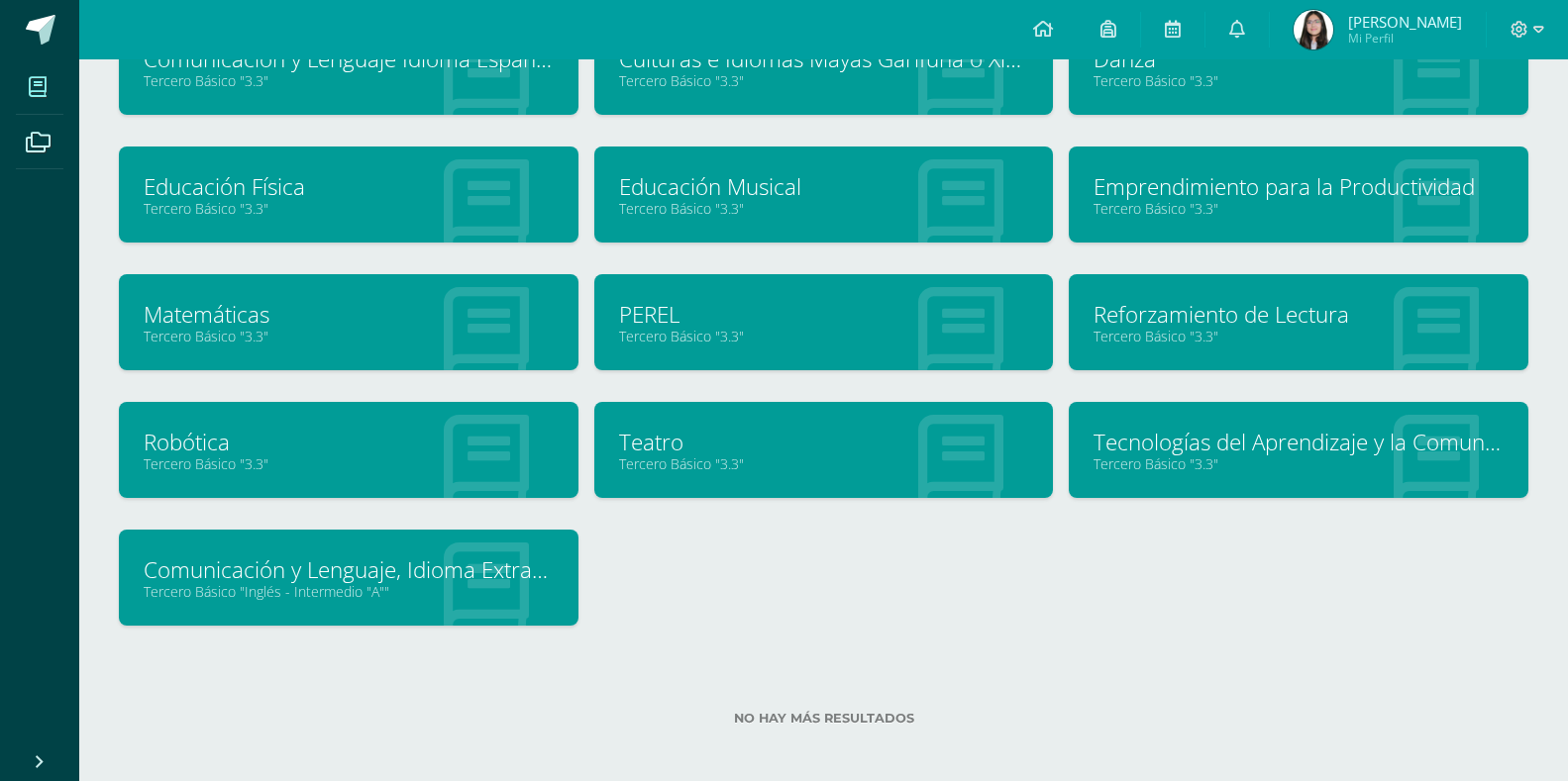
scroll to position [306, 0]
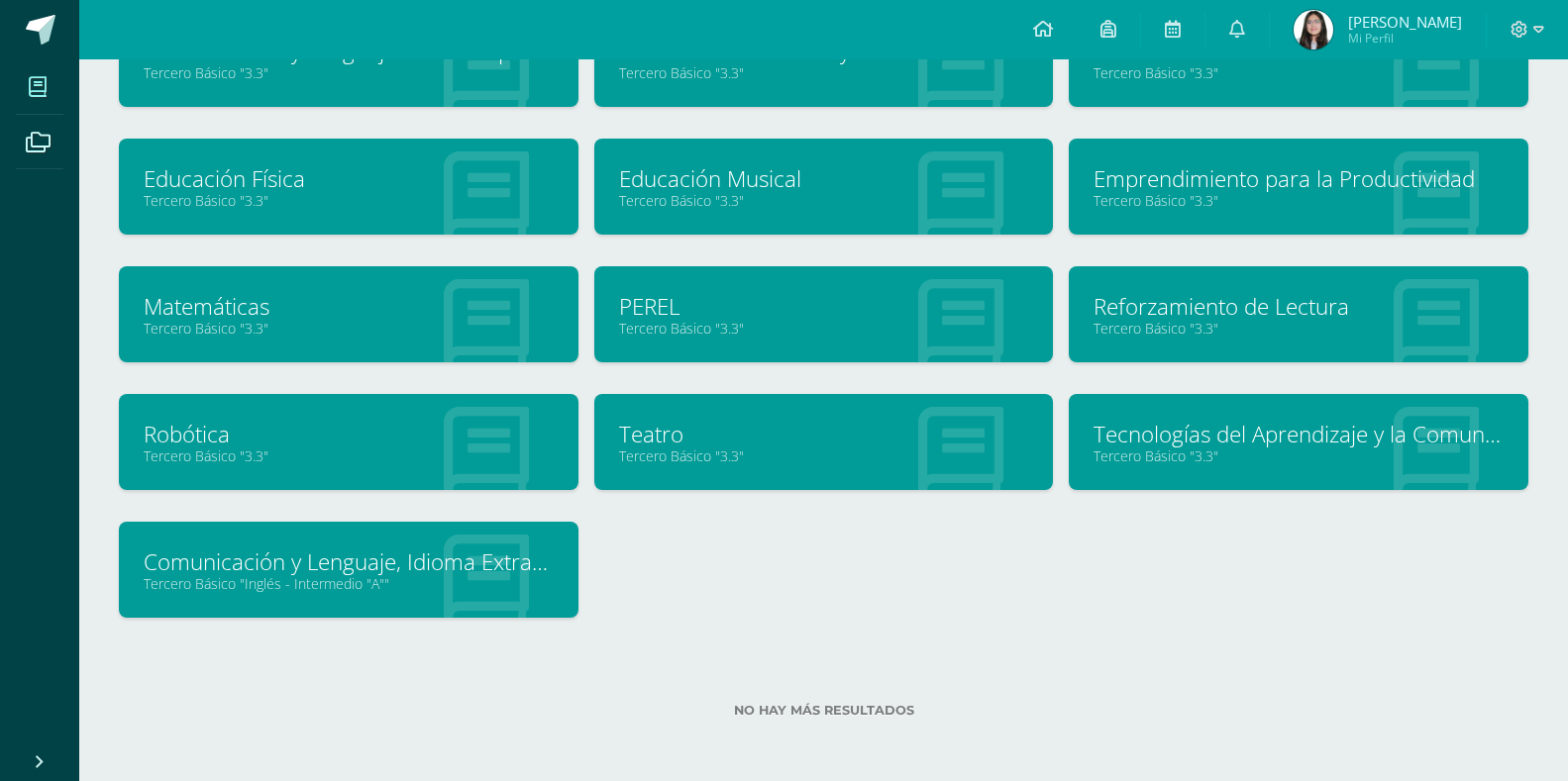
click at [642, 434] on link "Teatro" at bounding box center [824, 433] width 410 height 31
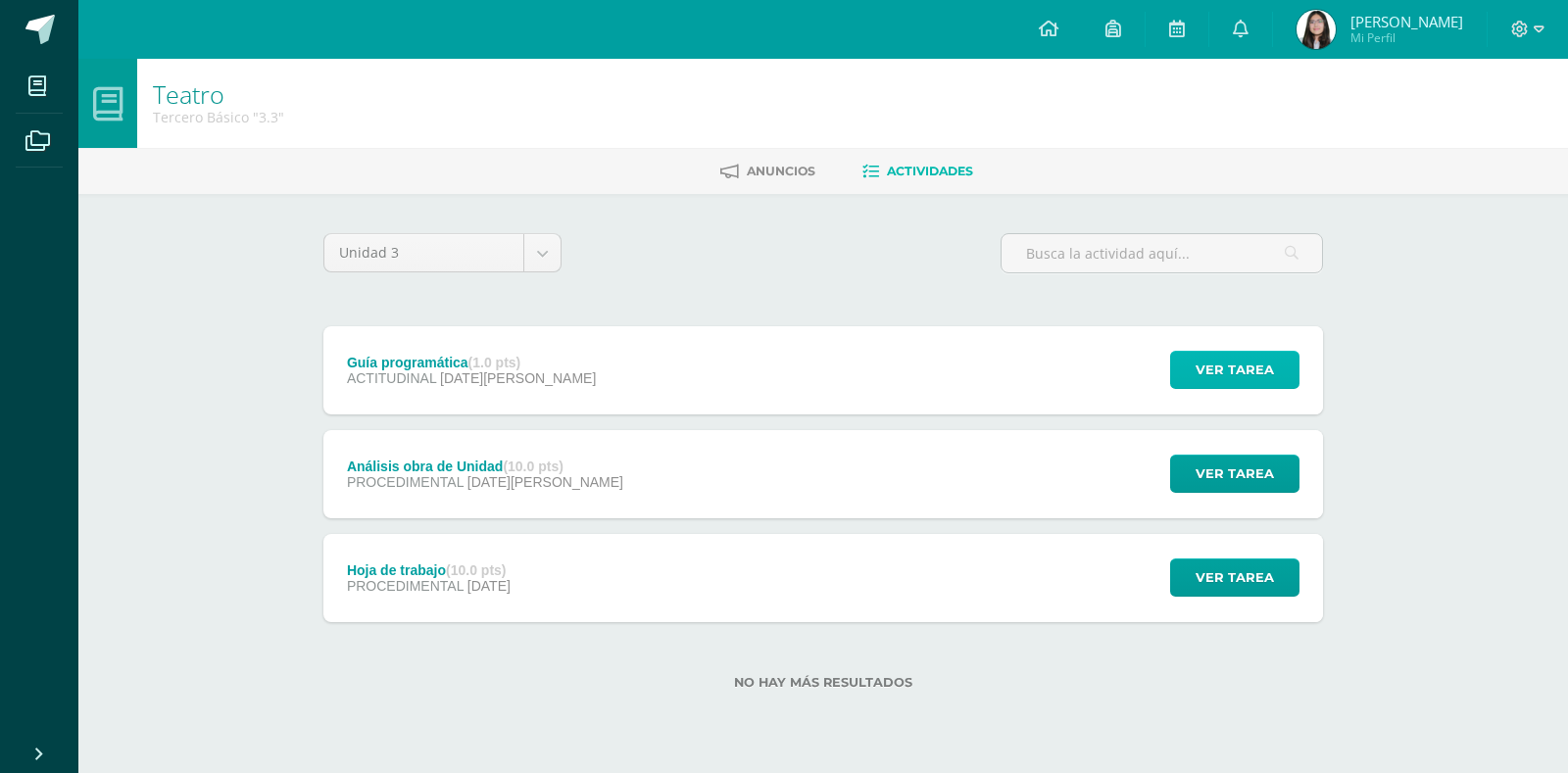
click at [1247, 368] on span "Ver tarea" at bounding box center [1234, 370] width 78 height 37
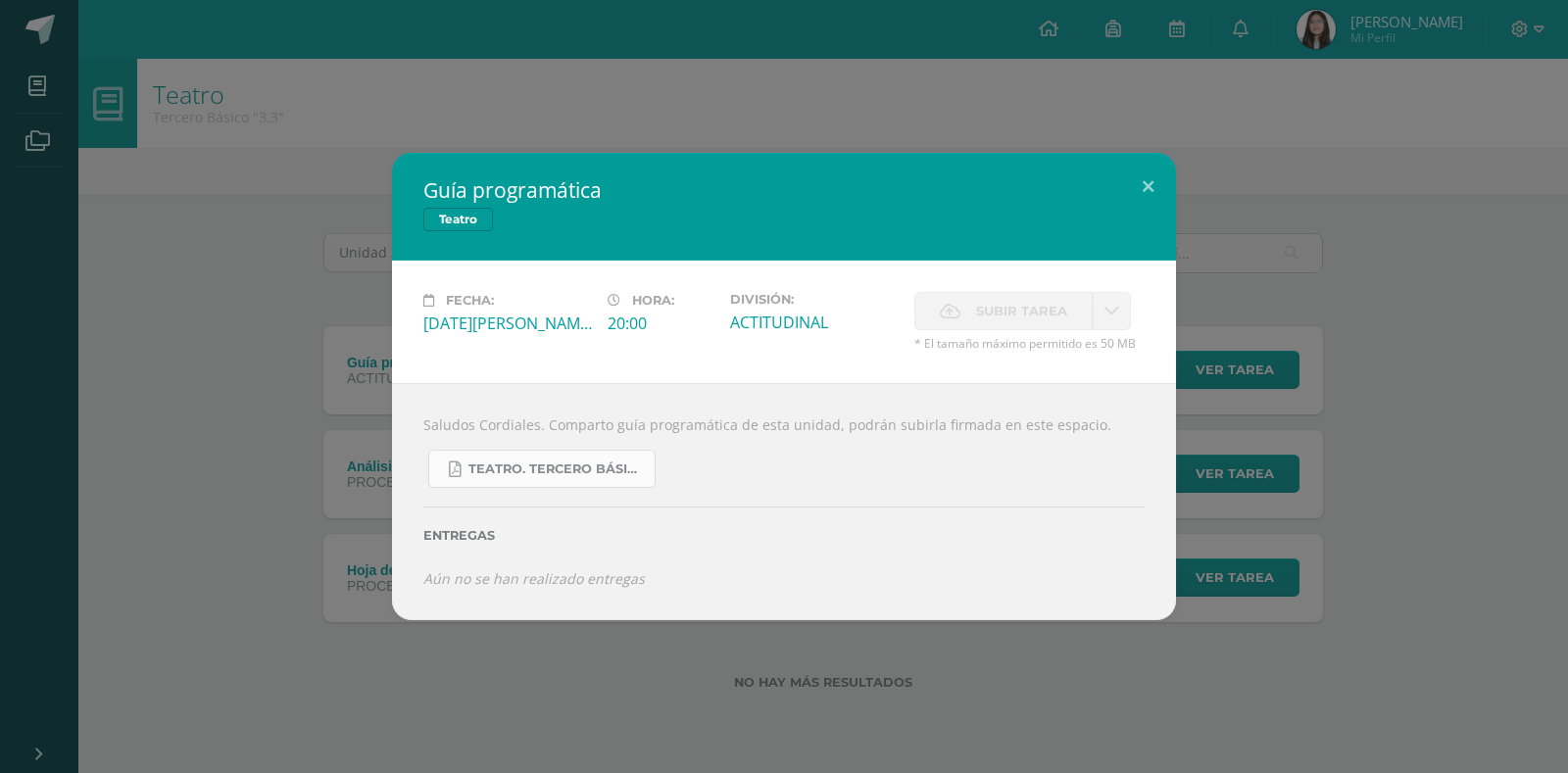
click at [547, 467] on span "Teatro. Tercero Básico..pdf" at bounding box center [556, 470] width 177 height 16
click at [1139, 182] on button at bounding box center [1148, 186] width 56 height 66
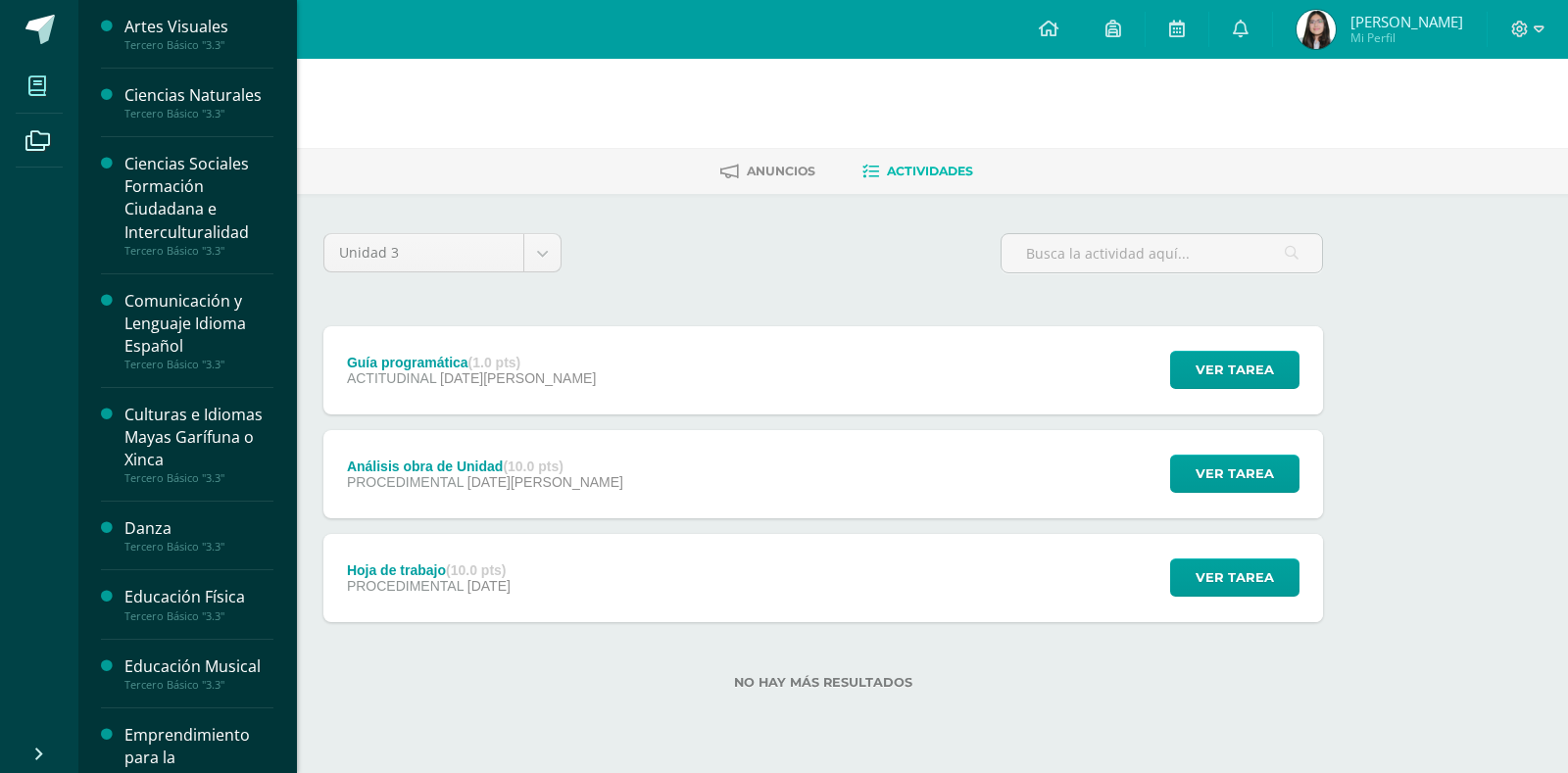
click at [37, 77] on icon at bounding box center [38, 86] width 18 height 20
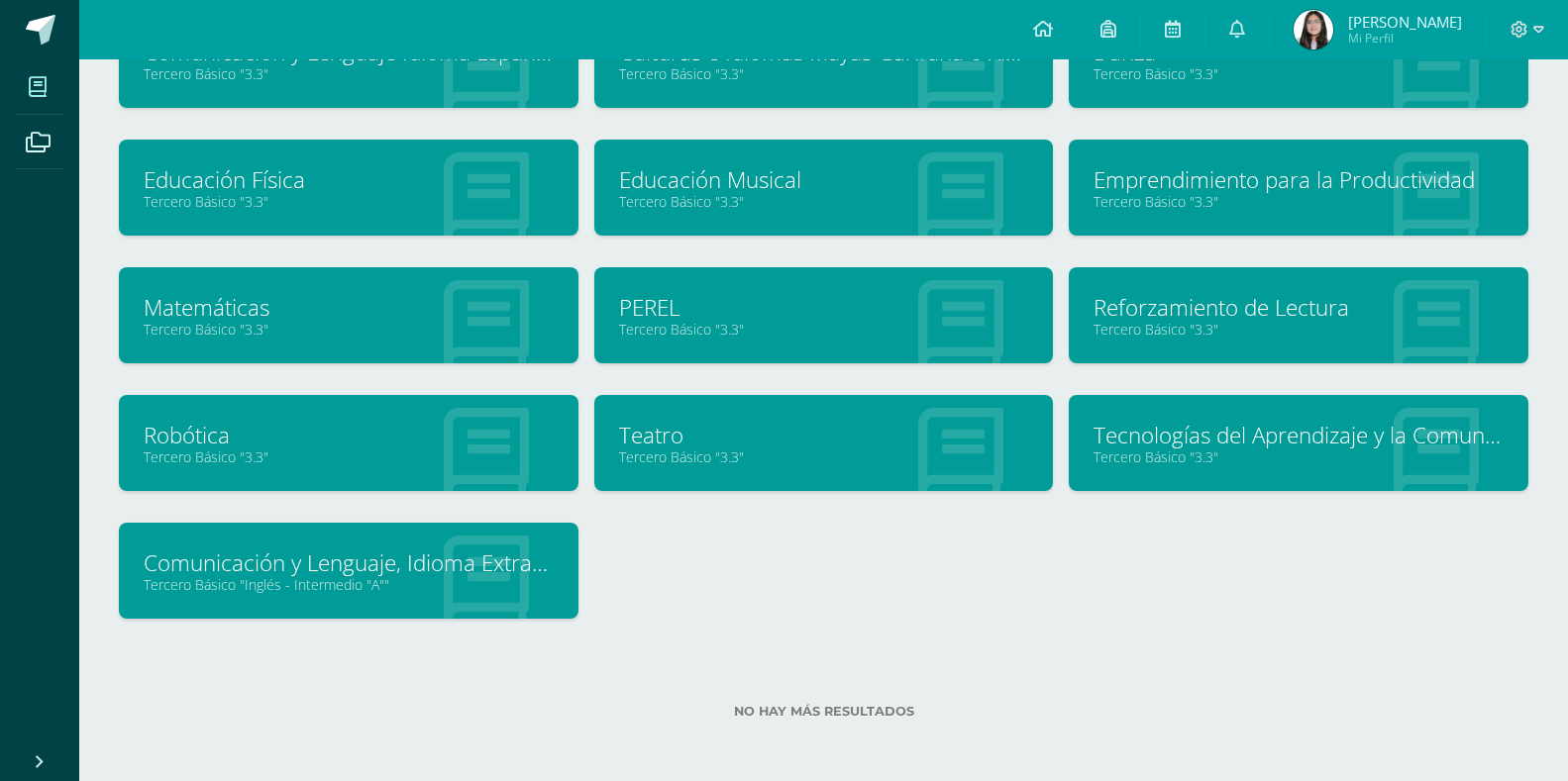
scroll to position [306, 0]
